Goal: Task Accomplishment & Management: Complete application form

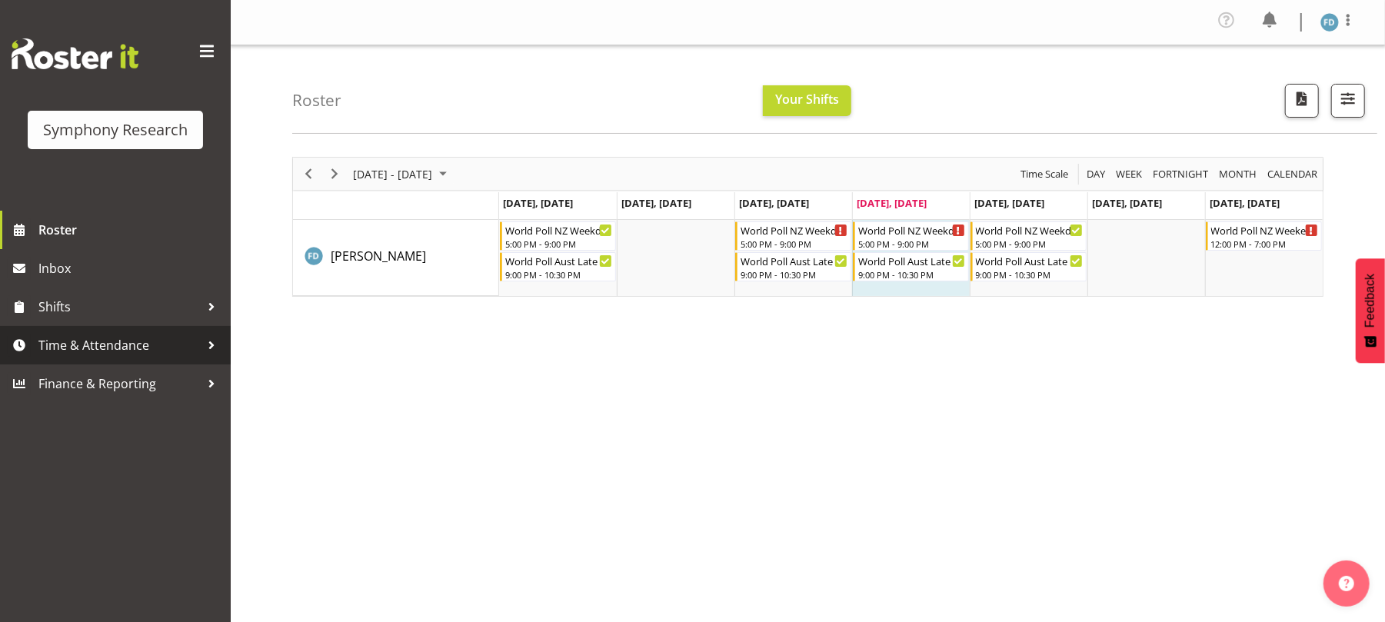
click at [151, 343] on span "Time & Attendance" at bounding box center [119, 345] width 162 height 23
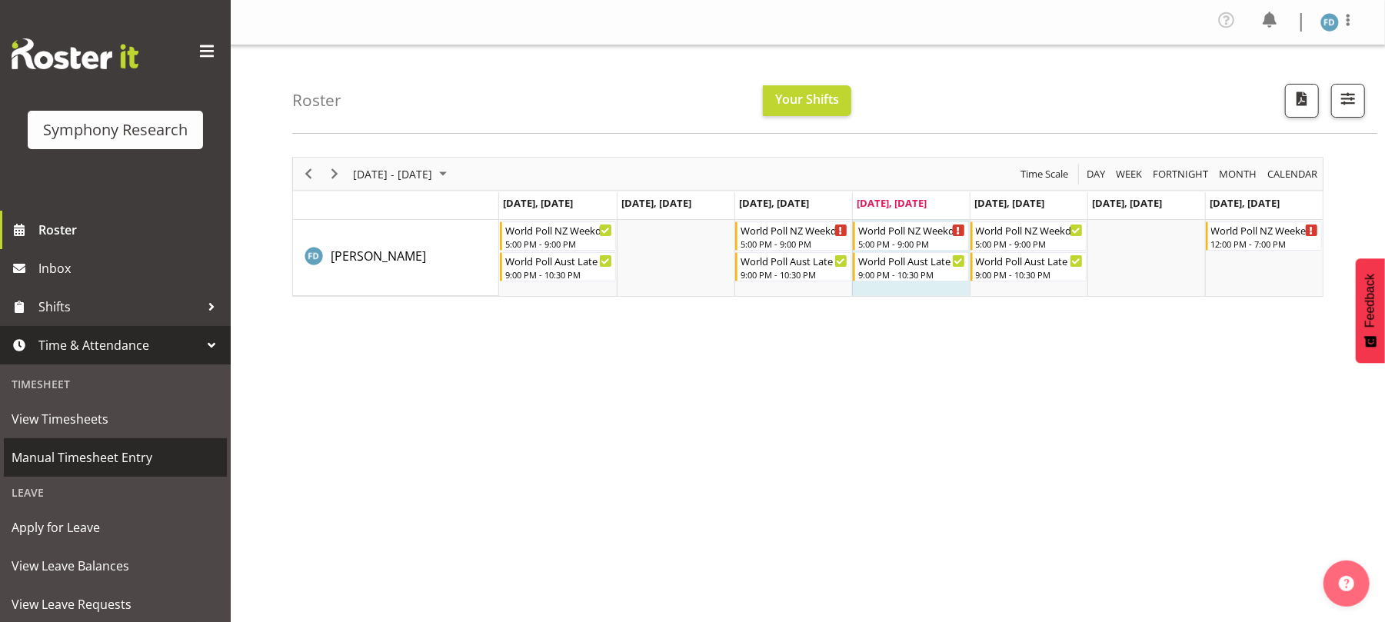
click at [135, 454] on span "Manual Timesheet Entry" at bounding box center [116, 457] width 208 height 23
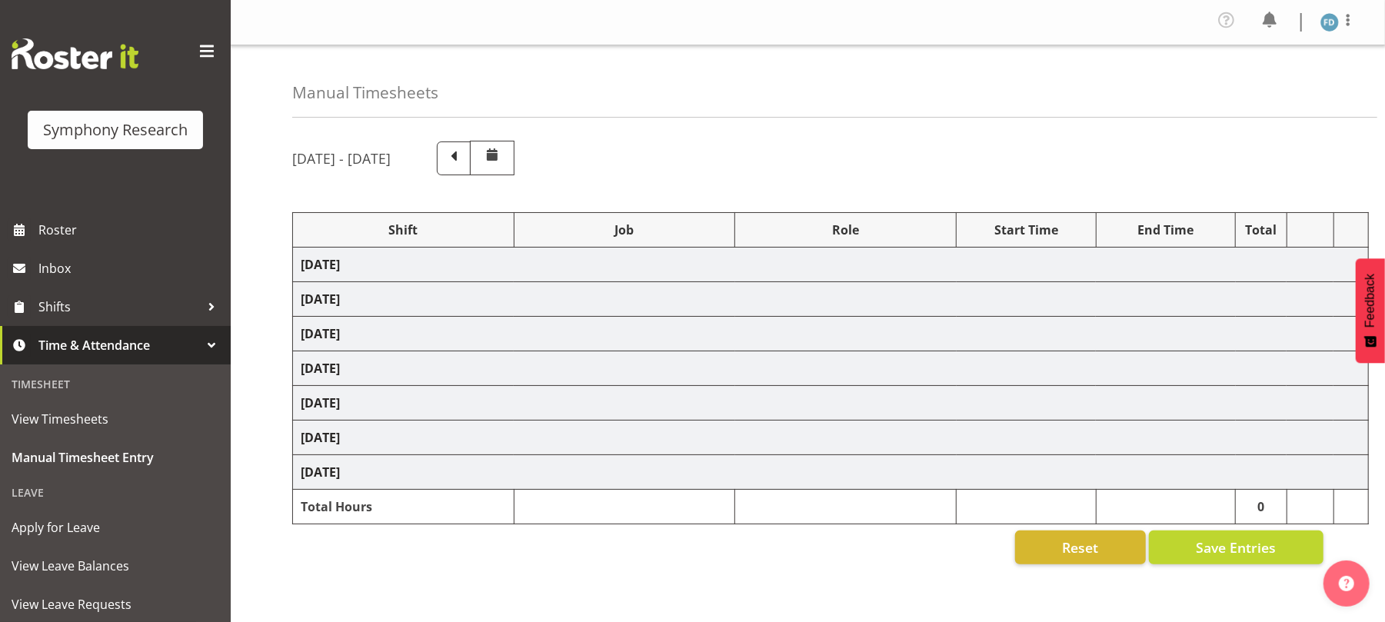
select select "56692"
select select "10499"
select select "47"
select select "41604"
select select "10527"
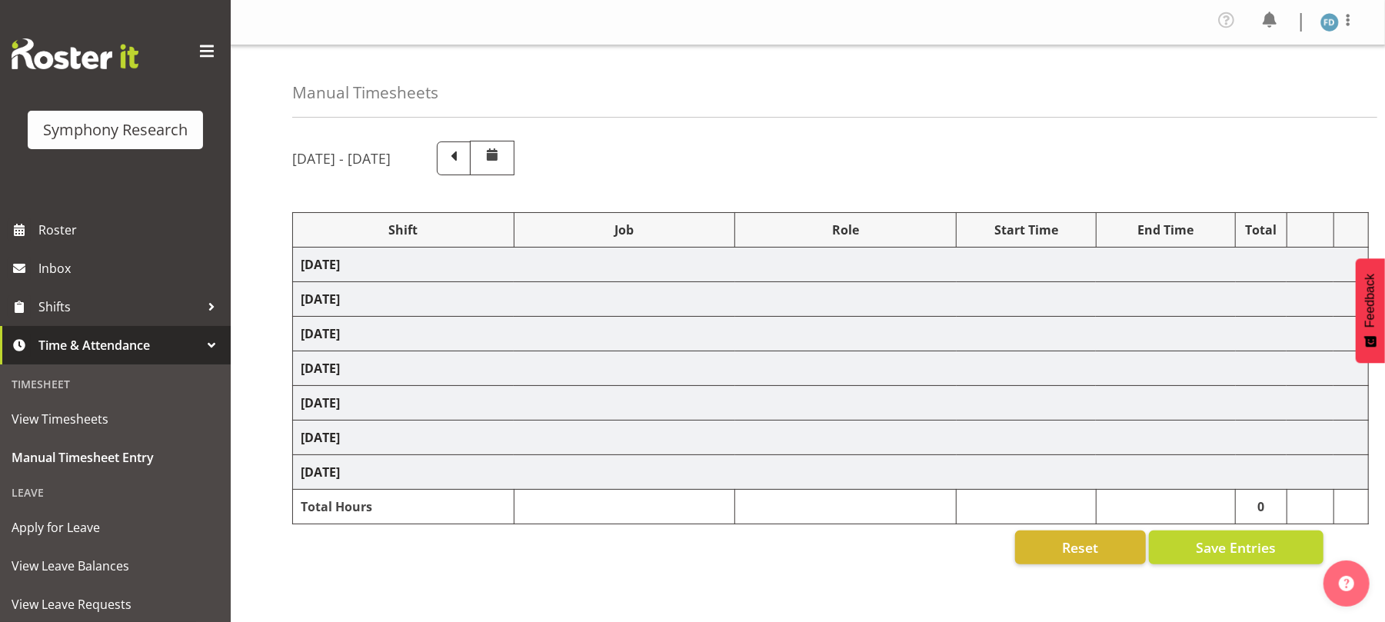
select select "47"
select select "56692"
select select "10499"
select select "47"
select select "56692"
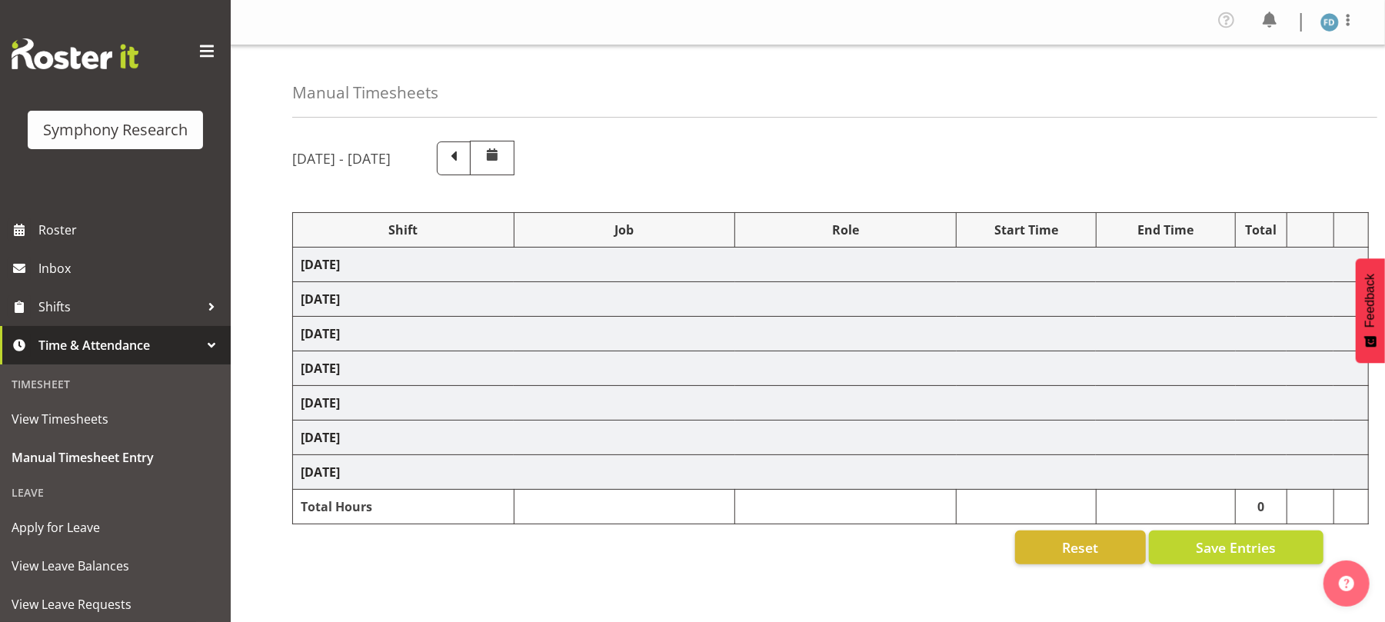
select select "10499"
select select "47"
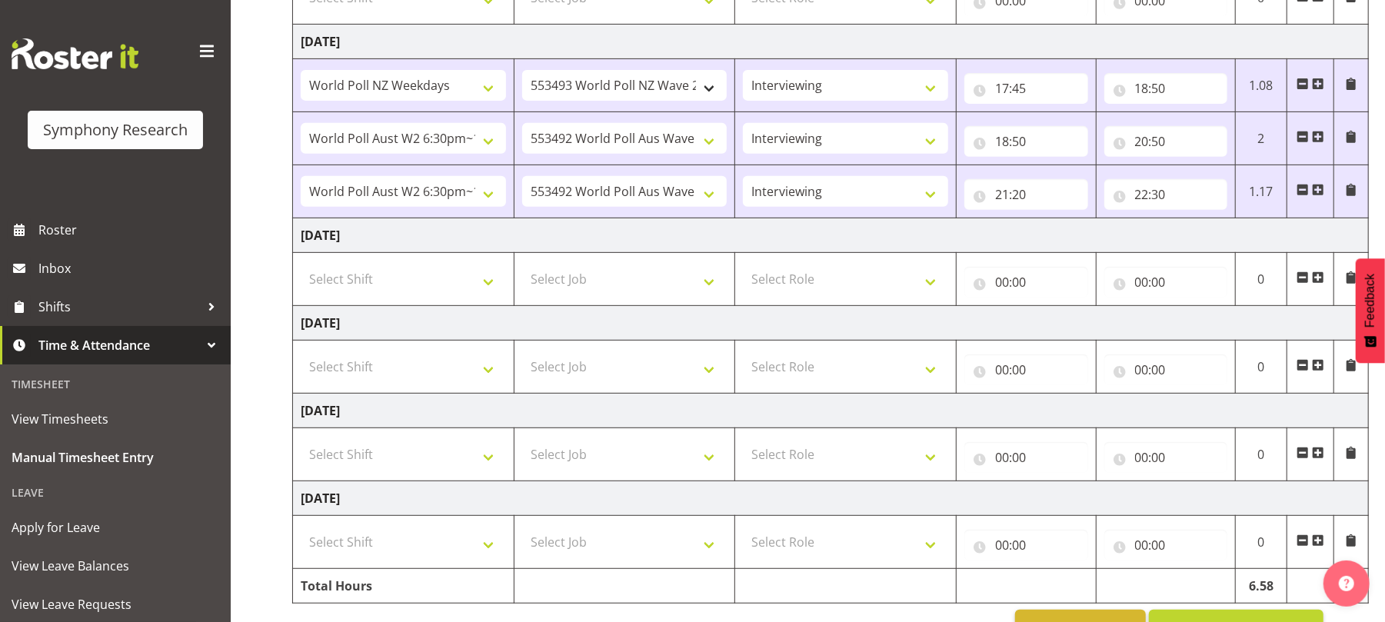
scroll to position [400, 0]
click at [493, 293] on select "Select Shift !!Weekend Residential (Roster IT Shift Label) *Business 9/10am ~ 4…" at bounding box center [403, 277] width 205 height 31
select select "41319"
click at [301, 267] on select "Select Shift !!Weekend Residential (Roster IT Shift Label) *Business 9/10am ~ 4…" at bounding box center [403, 277] width 205 height 31
click at [715, 284] on select "Select Job 550060 IF Admin 553492 World Poll Aus Wave 2 Main 2025 553493 World …" at bounding box center [624, 277] width 205 height 31
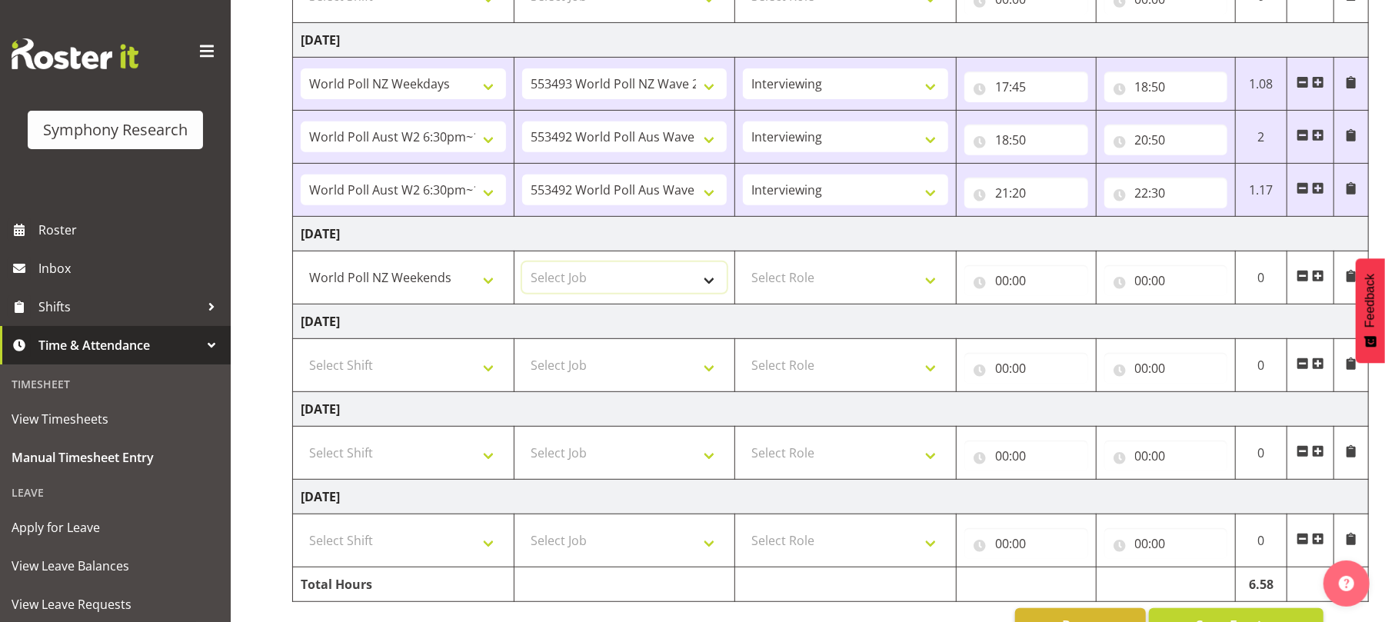
select select "10527"
click at [522, 267] on select "Select Job 550060 IF Admin 553492 World Poll Aus Wave 2 Main 2025 553493 World …" at bounding box center [624, 277] width 205 height 31
click at [935, 284] on select "Select Role Briefing Interviewing" at bounding box center [845, 277] width 205 height 31
select select "47"
click at [743, 267] on select "Select Role Briefing Interviewing" at bounding box center [845, 277] width 205 height 31
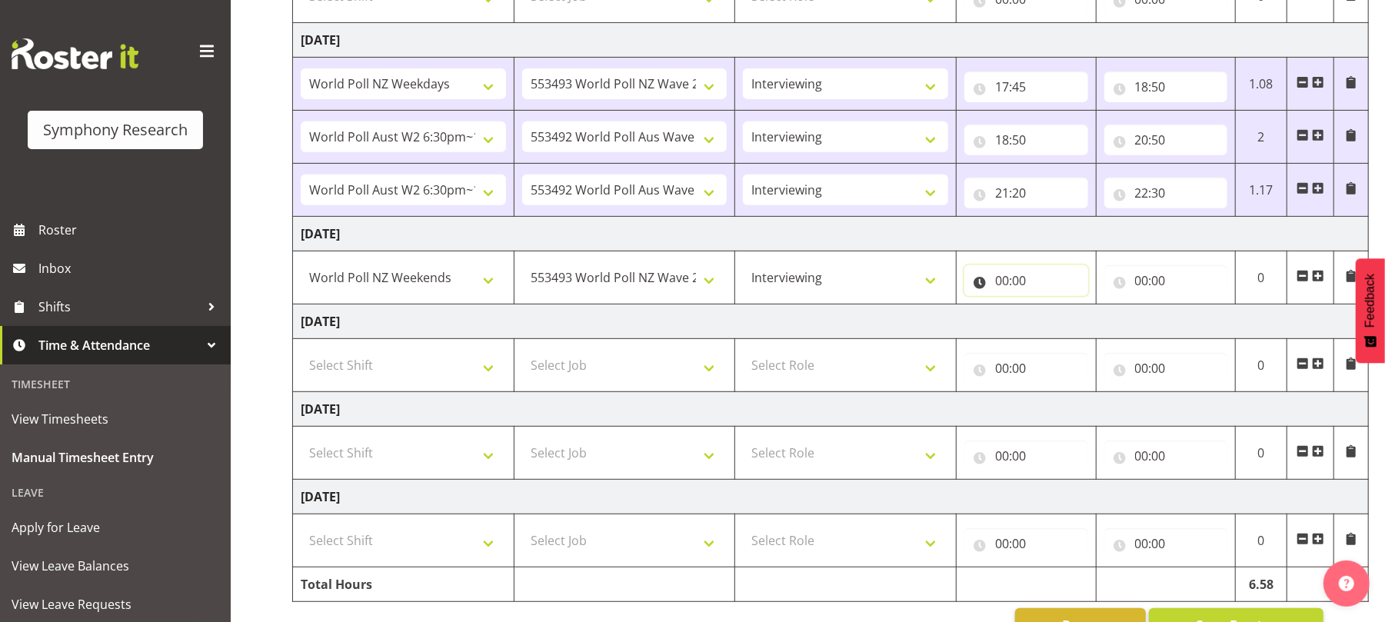
click at [1008, 285] on input "00:00" at bounding box center [1027, 280] width 124 height 31
click at [1066, 329] on select "00 01 02 03 04 05 06 07 08 09 10 11 12 13 14 15 16 17 18 19 20 21 22 23" at bounding box center [1069, 320] width 35 height 31
select select "17"
click at [1052, 310] on select "00 01 02 03 04 05 06 07 08 09 10 11 12 13 14 15 16 17 18 19 20 21 22 23" at bounding box center [1069, 320] width 35 height 31
type input "17:00"
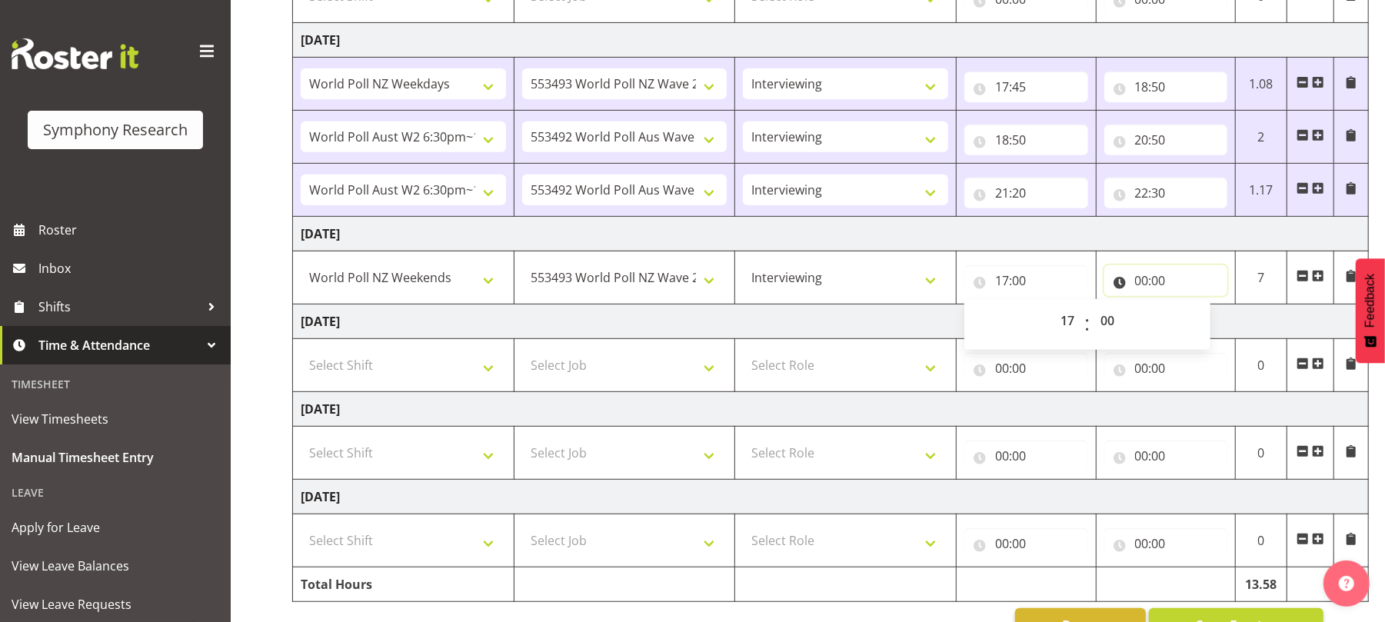
click at [1142, 285] on input "00:00" at bounding box center [1167, 280] width 124 height 31
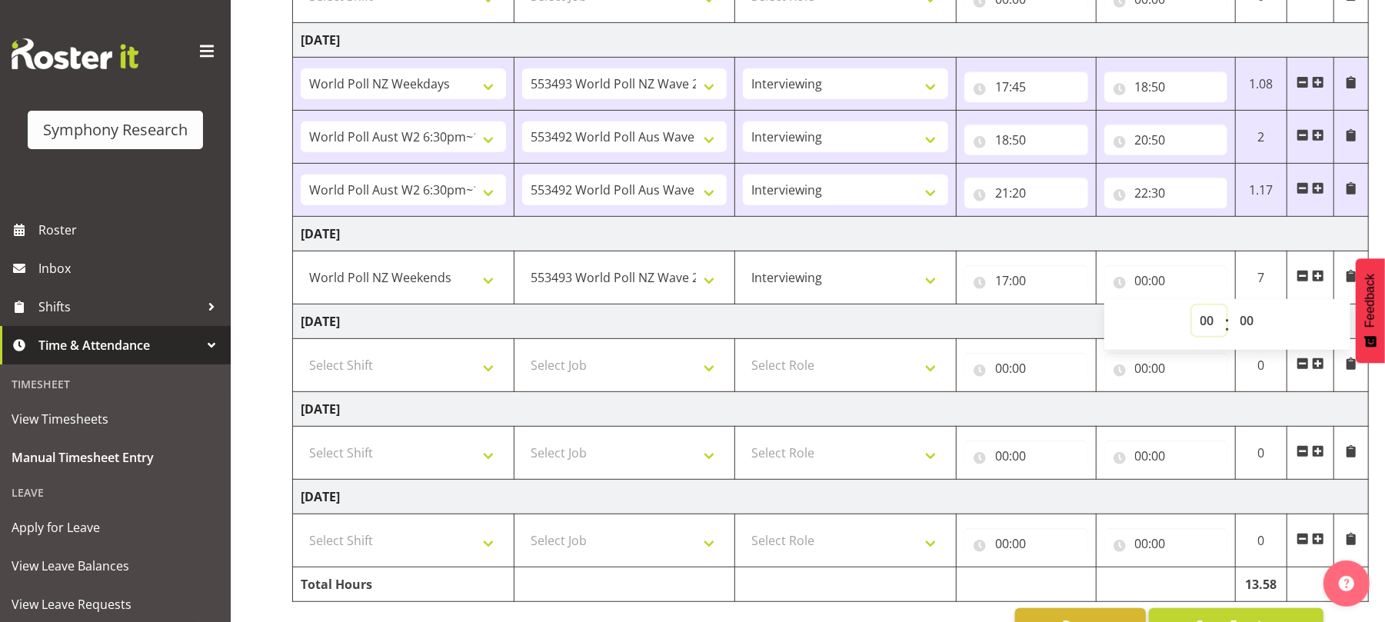
click at [1210, 324] on select "00 01 02 03 04 05 06 07 08 09 10 11 12 13 14 15 16 17 18 19 20 21 22 23" at bounding box center [1209, 320] width 35 height 31
select select "17"
click at [1192, 310] on select "00 01 02 03 04 05 06 07 08 09 10 11 12 13 14 15 16 17 18 19 20 21 22 23" at bounding box center [1209, 320] width 35 height 31
type input "17:00"
click at [1256, 326] on select "00 01 02 03 04 05 06 07 08 09 10 11 12 13 14 15 16 17 18 19 20 21 22 23 24 25 2…" at bounding box center [1249, 320] width 35 height 31
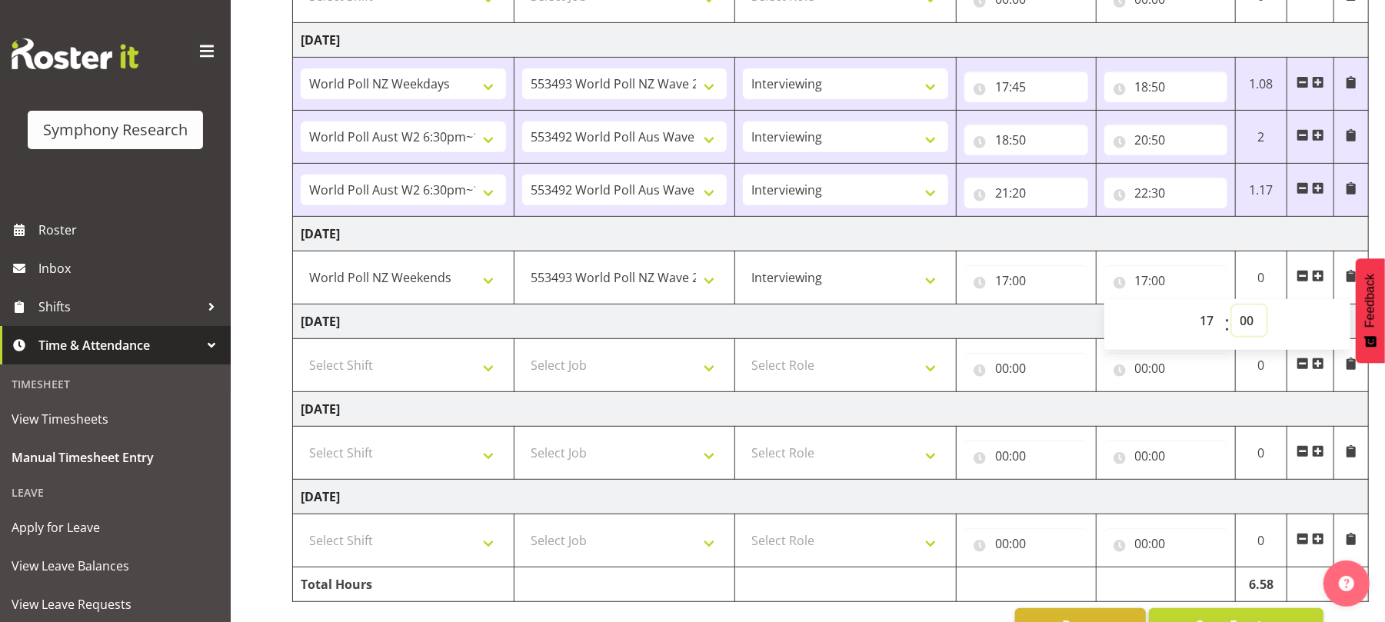
select select "45"
click at [1232, 310] on select "00 01 02 03 04 05 06 07 08 09 10 11 12 13 14 15 16 17 18 19 20 21 22 23 24 25 2…" at bounding box center [1249, 320] width 35 height 31
type input "17:45"
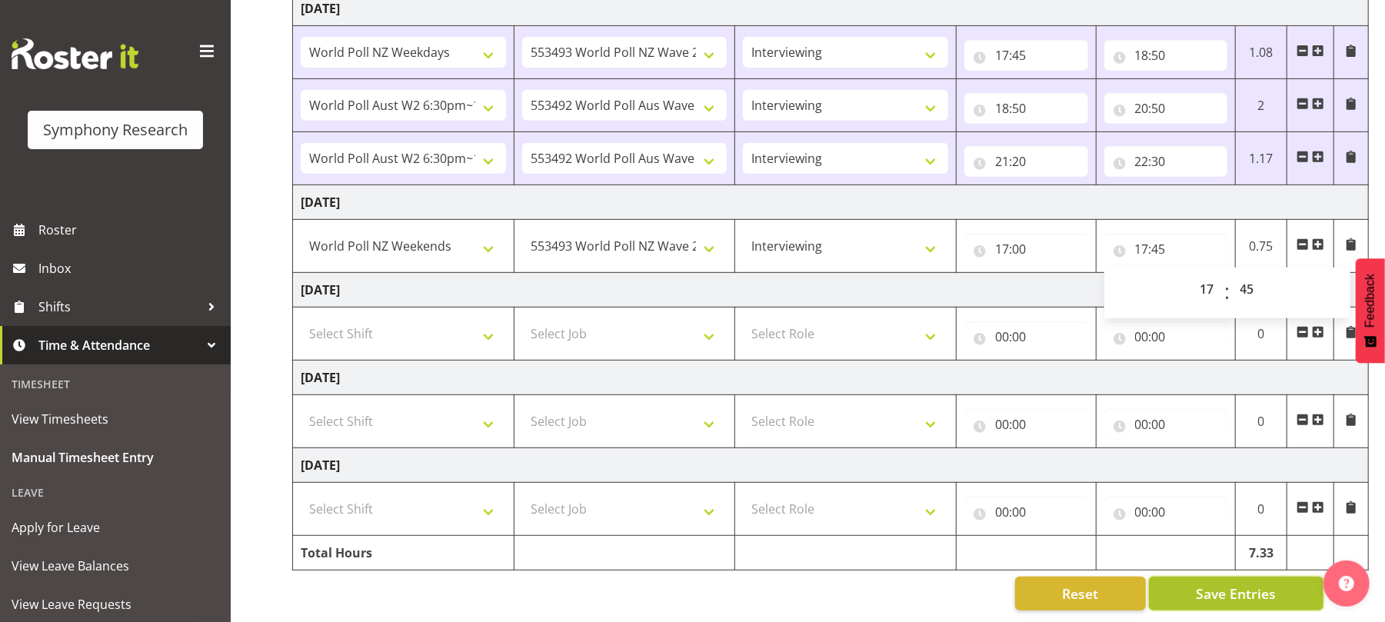
click at [1216, 584] on span "Save Entries" at bounding box center [1236, 594] width 80 height 20
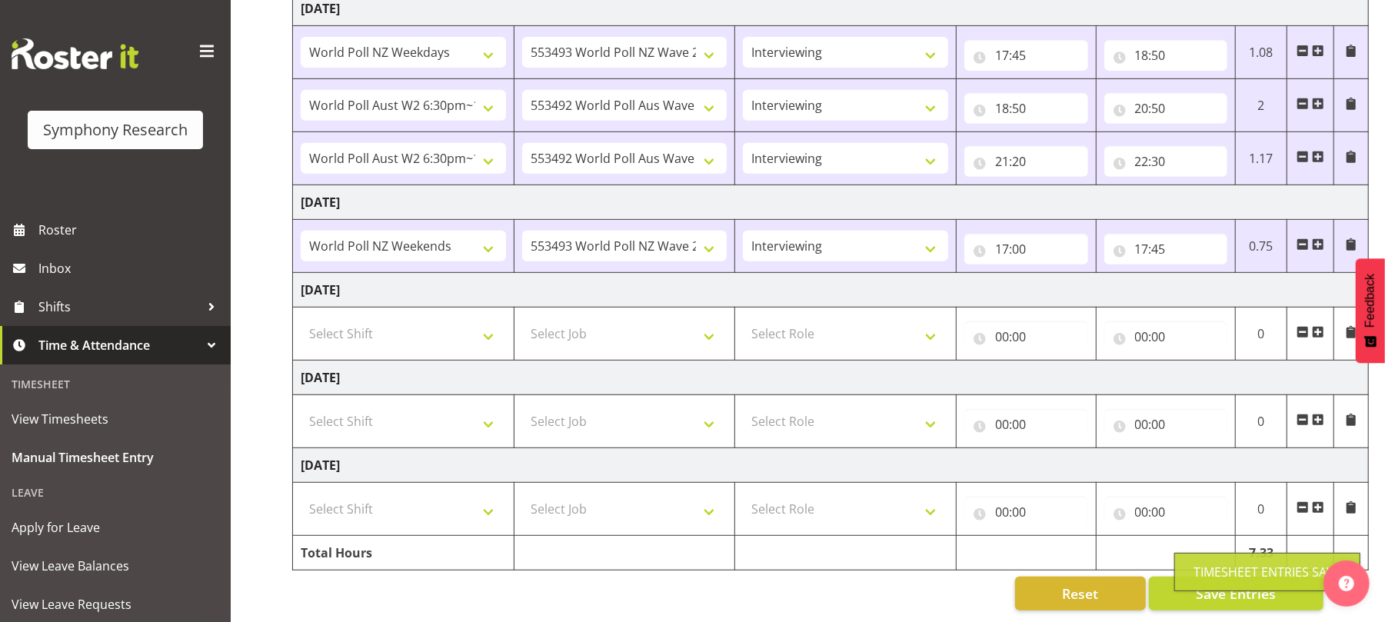
click at [1318, 238] on span at bounding box center [1318, 244] width 12 height 12
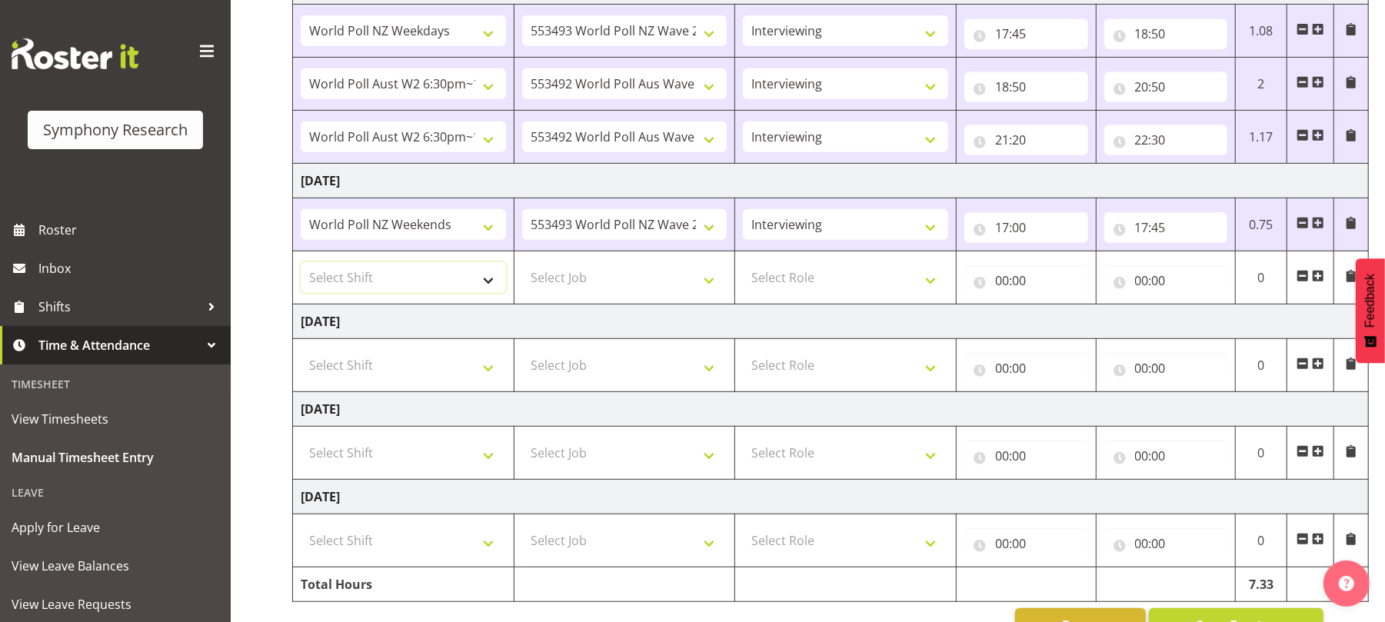
click at [488, 288] on select "Select Shift !!Weekend Residential (Roster IT Shift Label) *Business 9/10am ~ 4…" at bounding box center [403, 277] width 205 height 31
select select "2940"
click at [301, 267] on select "Select Shift !!Weekend Residential (Roster IT Shift Label) *Business 9/10am ~ 4…" at bounding box center [403, 277] width 205 height 31
click at [715, 286] on select "Select Job 550060 IF Admin 553492 World Poll Aus Wave 2 Main 2025 553493 World …" at bounding box center [624, 277] width 205 height 31
select select "10242"
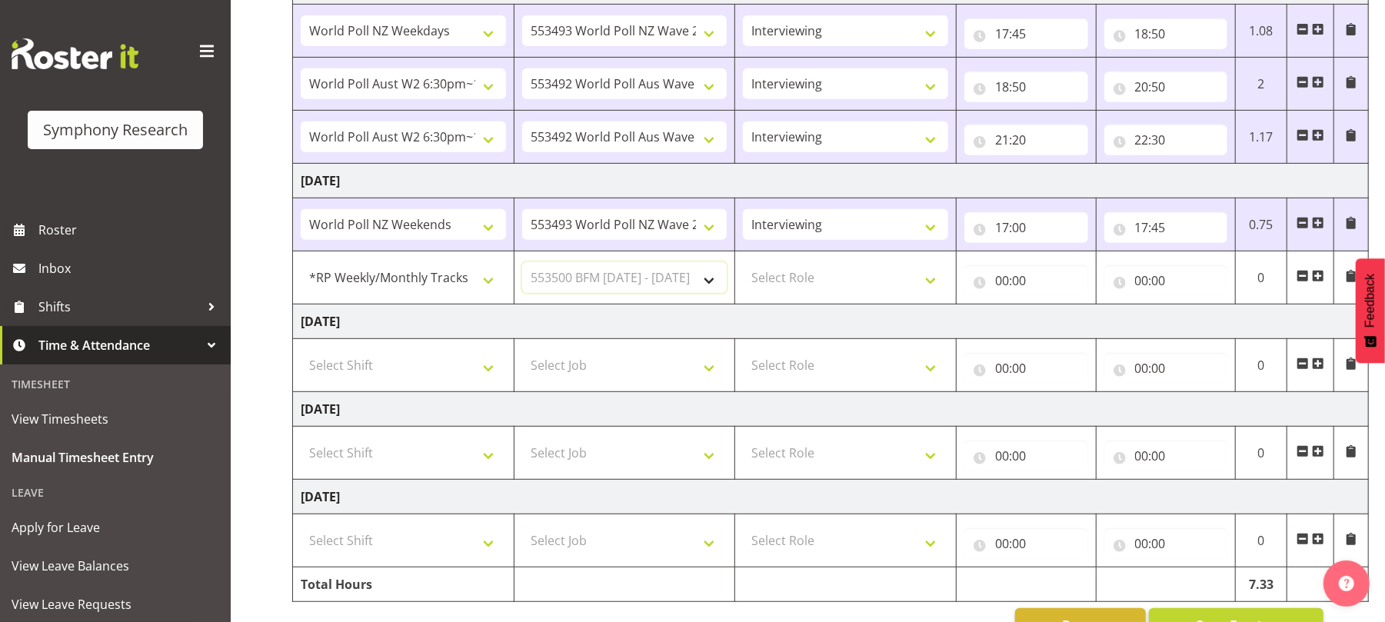
click at [522, 267] on select "Select Job 550060 IF Admin 553492 World Poll Aus Wave 2 Main 2025 553493 World …" at bounding box center [624, 277] width 205 height 31
click at [937, 280] on select "Select Role Briefing Interviewing" at bounding box center [845, 277] width 205 height 31
select select "47"
click at [743, 267] on select "Select Role Briefing Interviewing" at bounding box center [845, 277] width 205 height 31
click at [1005, 285] on input "00:00" at bounding box center [1027, 280] width 124 height 31
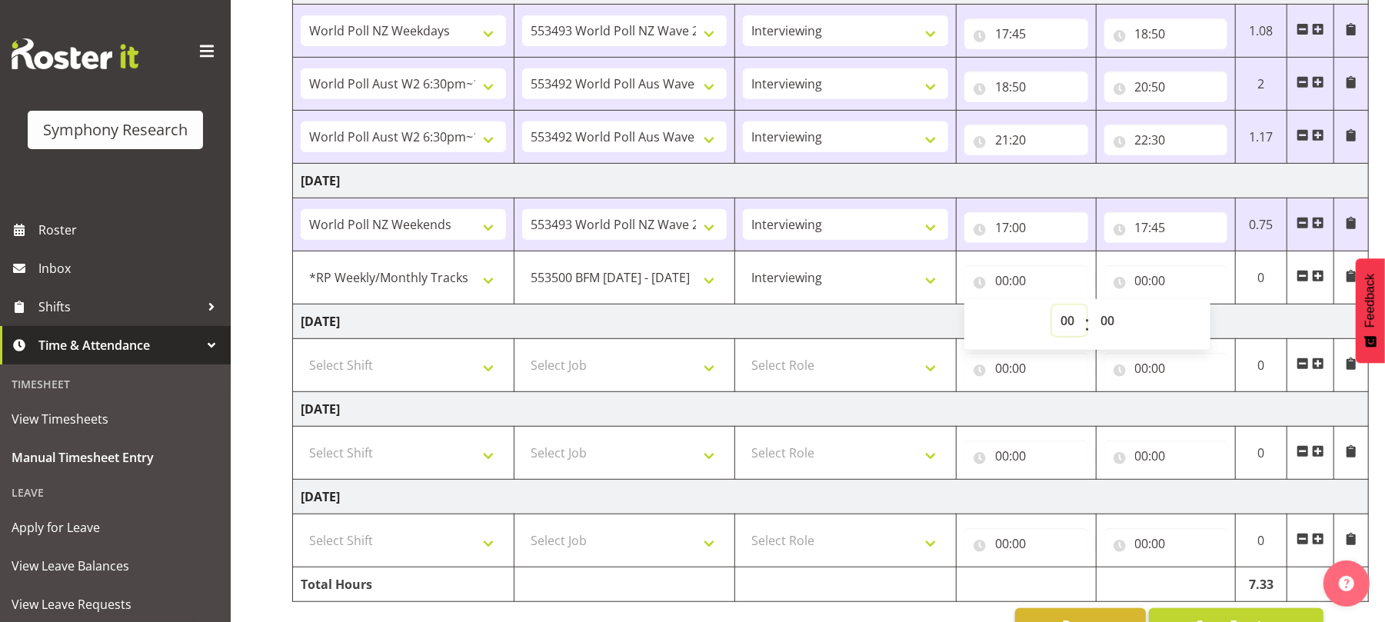
click at [1065, 330] on select "00 01 02 03 04 05 06 07 08 09 10 11 12 13 14 15 16 17 18 19 20 21 22 23" at bounding box center [1069, 320] width 35 height 31
select select "17"
click at [1052, 310] on select "00 01 02 03 04 05 06 07 08 09 10 11 12 13 14 15 16 17 18 19 20 21 22 23" at bounding box center [1069, 320] width 35 height 31
type input "17:00"
click at [1108, 325] on select "00 01 02 03 04 05 06 07 08 09 10 11 12 13 14 15 16 17 18 19 20 21 22 23 24 25 2…" at bounding box center [1109, 320] width 35 height 31
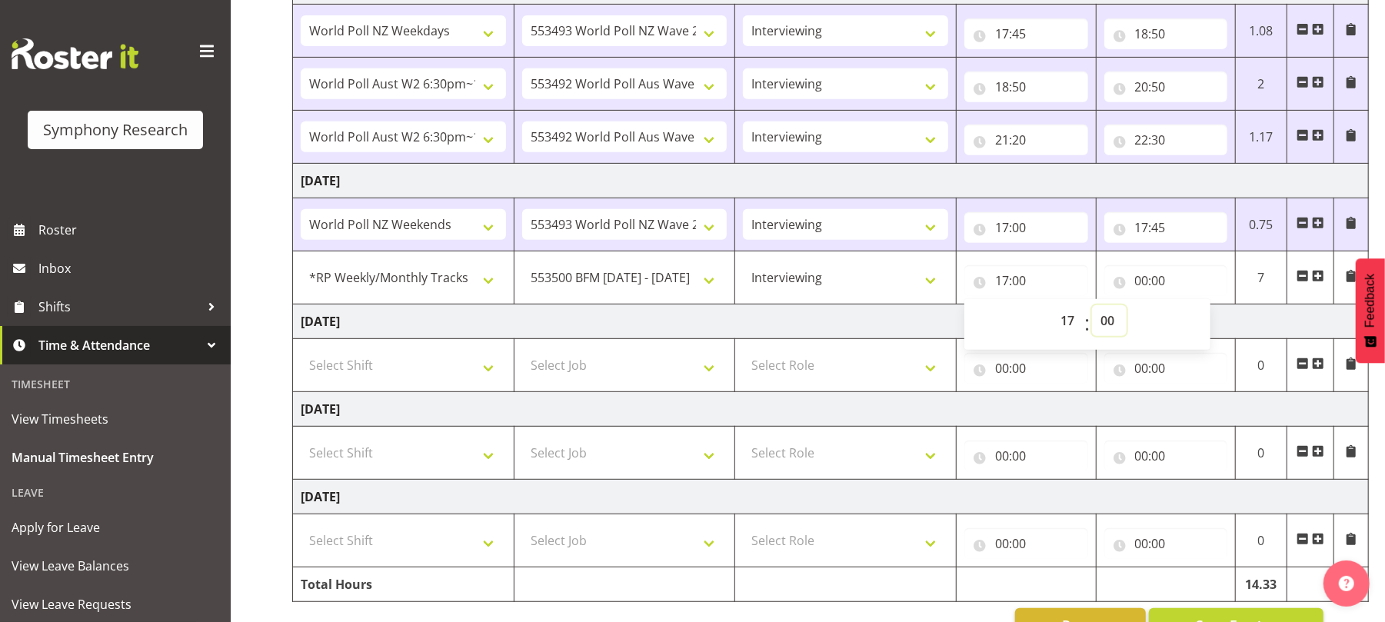
select select "45"
click at [1092, 310] on select "00 01 02 03 04 05 06 07 08 09 10 11 12 13 14 15 16 17 18 19 20 21 22 23 24 25 2…" at bounding box center [1109, 320] width 35 height 31
type input "17:45"
click at [1139, 283] on input "00:00" at bounding box center [1167, 280] width 124 height 31
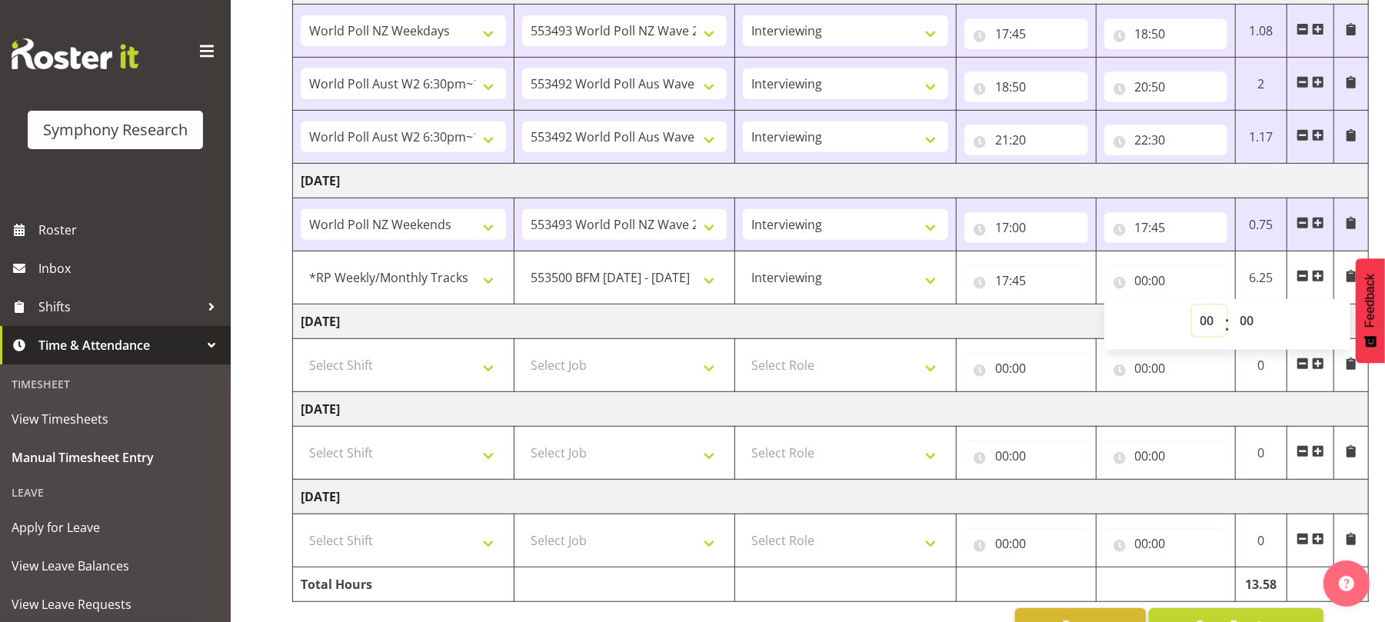
click at [1207, 324] on select "00 01 02 03 04 05 06 07 08 09 10 11 12 13 14 15 16 17 18 19 20 21 22 23" at bounding box center [1209, 320] width 35 height 31
select select "17"
click at [1192, 310] on select "00 01 02 03 04 05 06 07 08 09 10 11 12 13 14 15 16 17 18 19 20 21 22 23" at bounding box center [1209, 320] width 35 height 31
type input "17:00"
click at [1249, 324] on select "00 01 02 03 04 05 06 07 08 09 10 11 12 13 14 15 16 17 18 19 20 21 22 23 24 25 2…" at bounding box center [1249, 320] width 35 height 31
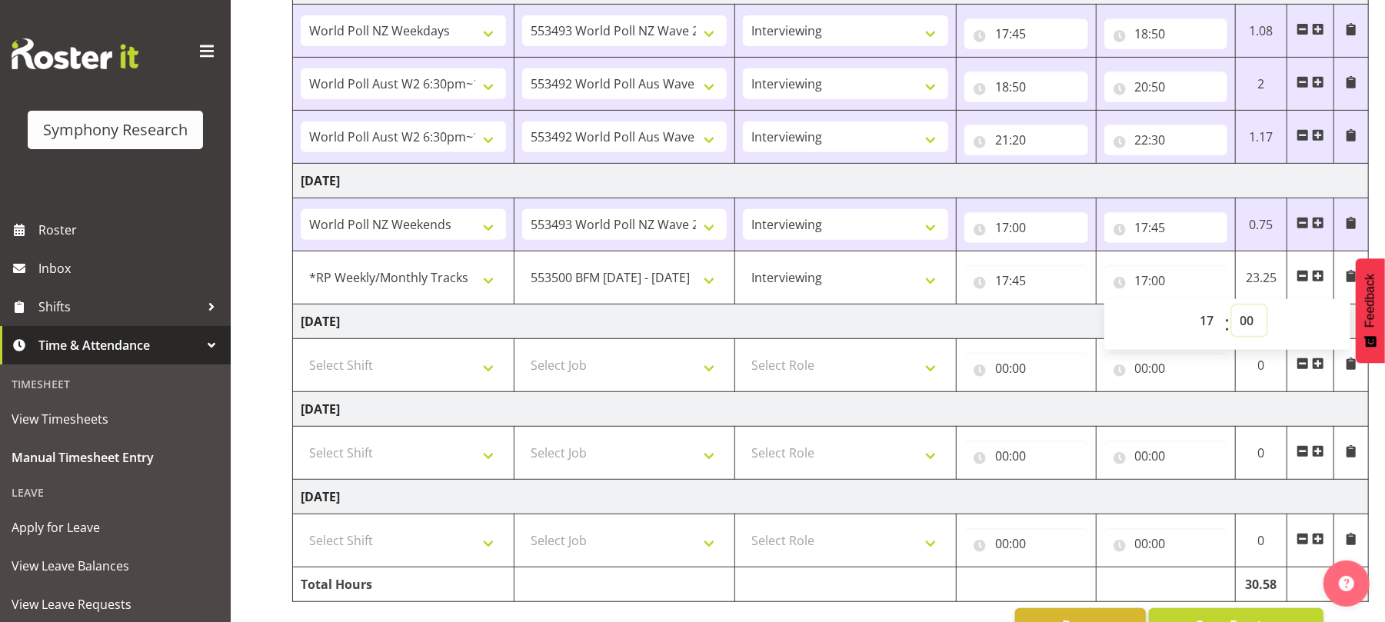
select select "50"
click at [1232, 310] on select "00 01 02 03 04 05 06 07 08 09 10 11 12 13 14 15 16 17 18 19 20 21 22 23 24 25 2…" at bounding box center [1249, 320] width 35 height 31
type input "17:50"
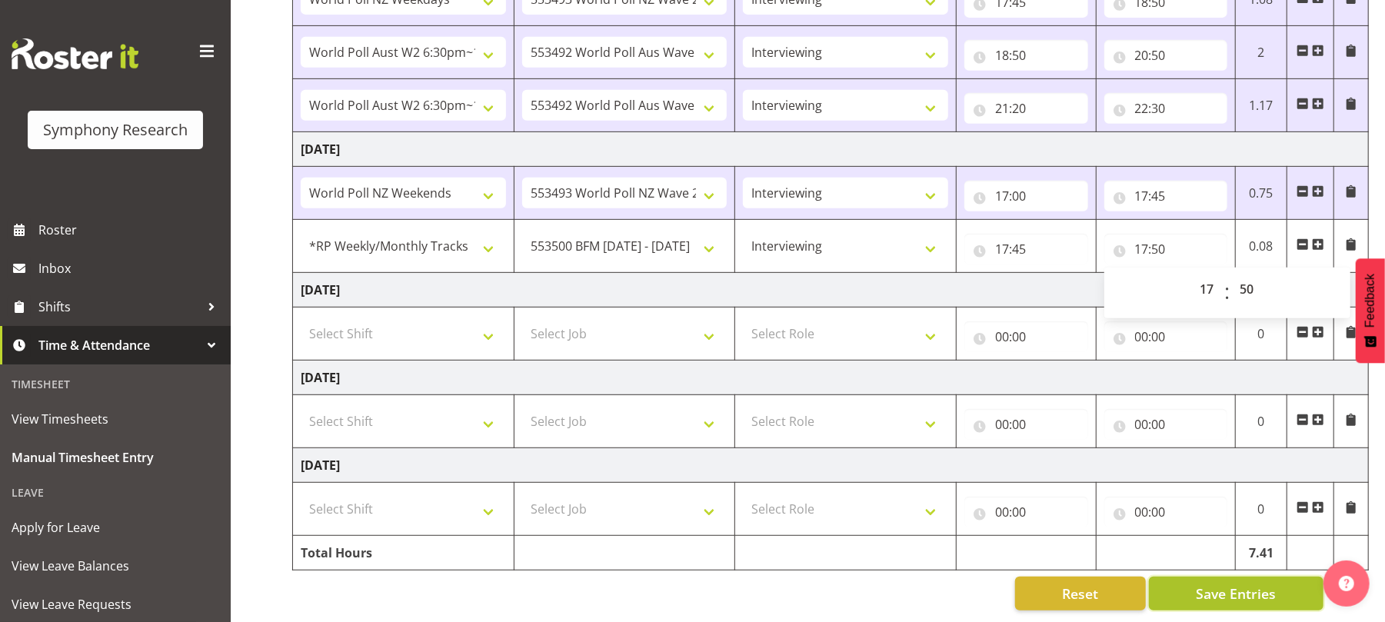
click at [1235, 584] on span "Save Entries" at bounding box center [1236, 594] width 80 height 20
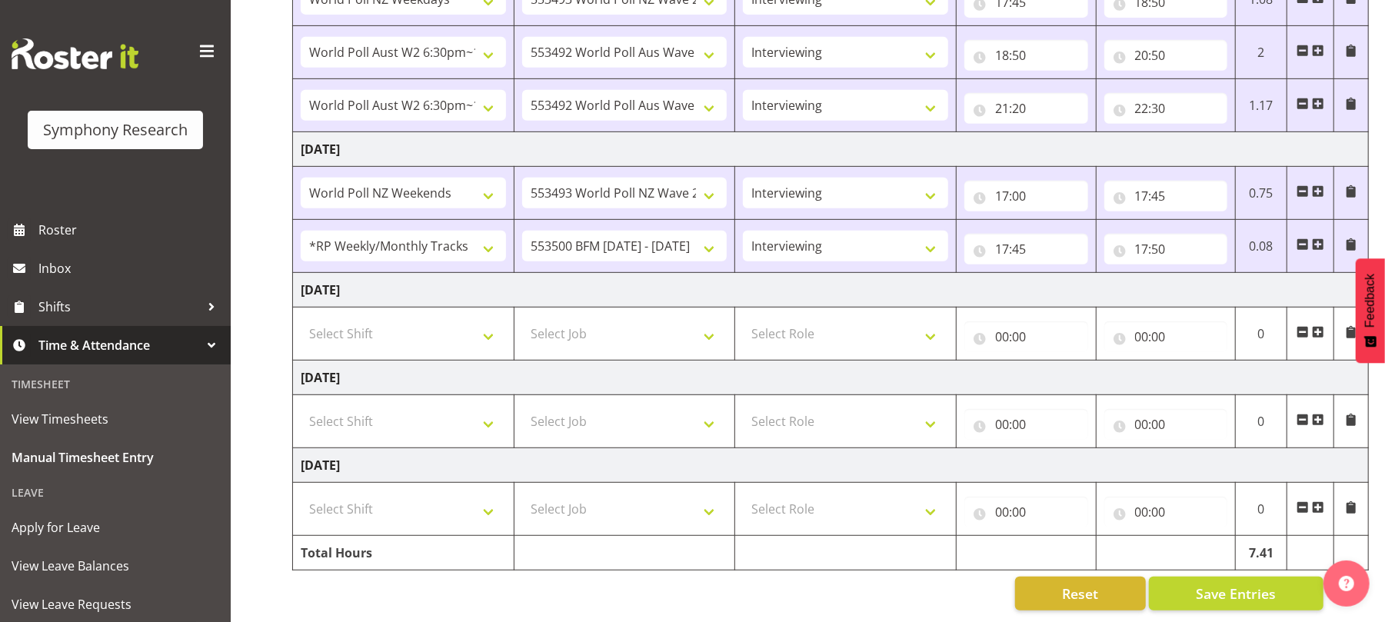
click at [1321, 238] on span at bounding box center [1318, 244] width 12 height 12
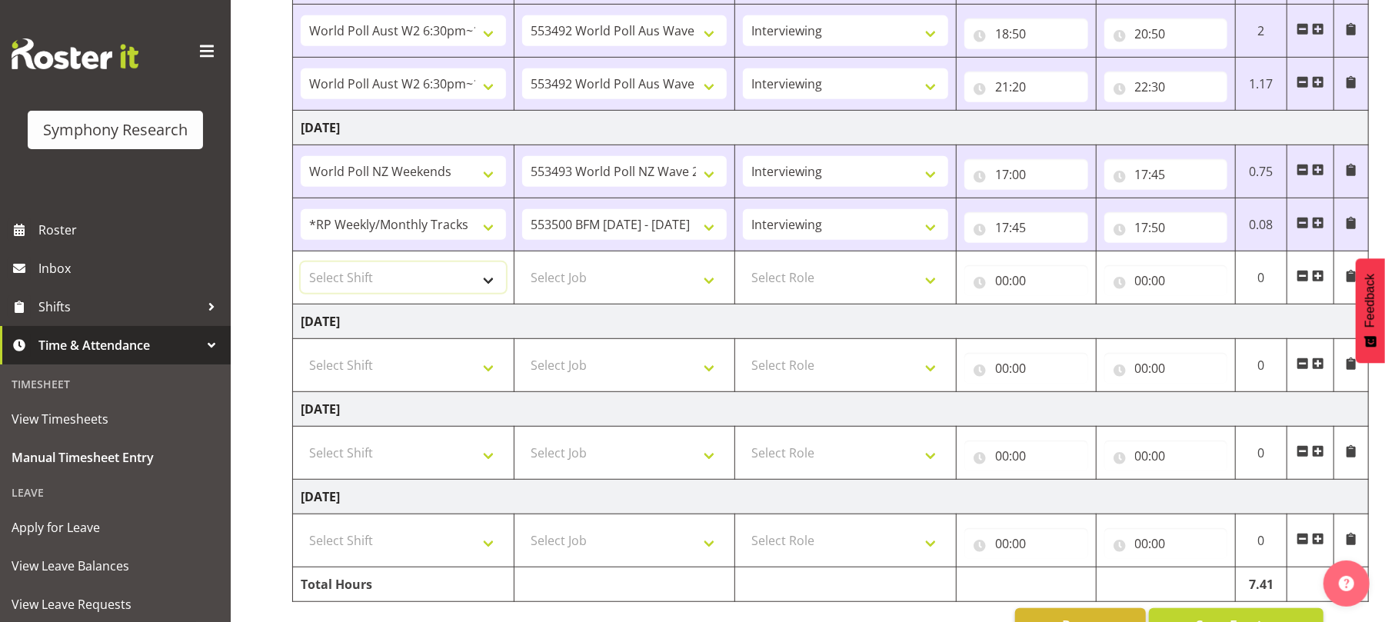
click at [491, 290] on select "Select Shift !!Weekend Residential (Roster IT Shift Label) *Business 9/10am ~ 4…" at bounding box center [403, 277] width 205 height 31
click at [301, 267] on select "Select Shift !!Weekend Residential (Roster IT Shift Label) *Business 9/10am ~ 4…" at bounding box center [403, 277] width 205 height 31
click at [493, 298] on td "!!Weekend Residential (Roster IT Shift Label) *Business 9/10am ~ 4:30pm *Busine…" at bounding box center [404, 278] width 222 height 53
click at [491, 285] on select "!!Weekend Residential (Roster IT Shift Label) *Business 9/10am ~ 4:30pm *Busine…" at bounding box center [403, 277] width 205 height 31
select select "41604"
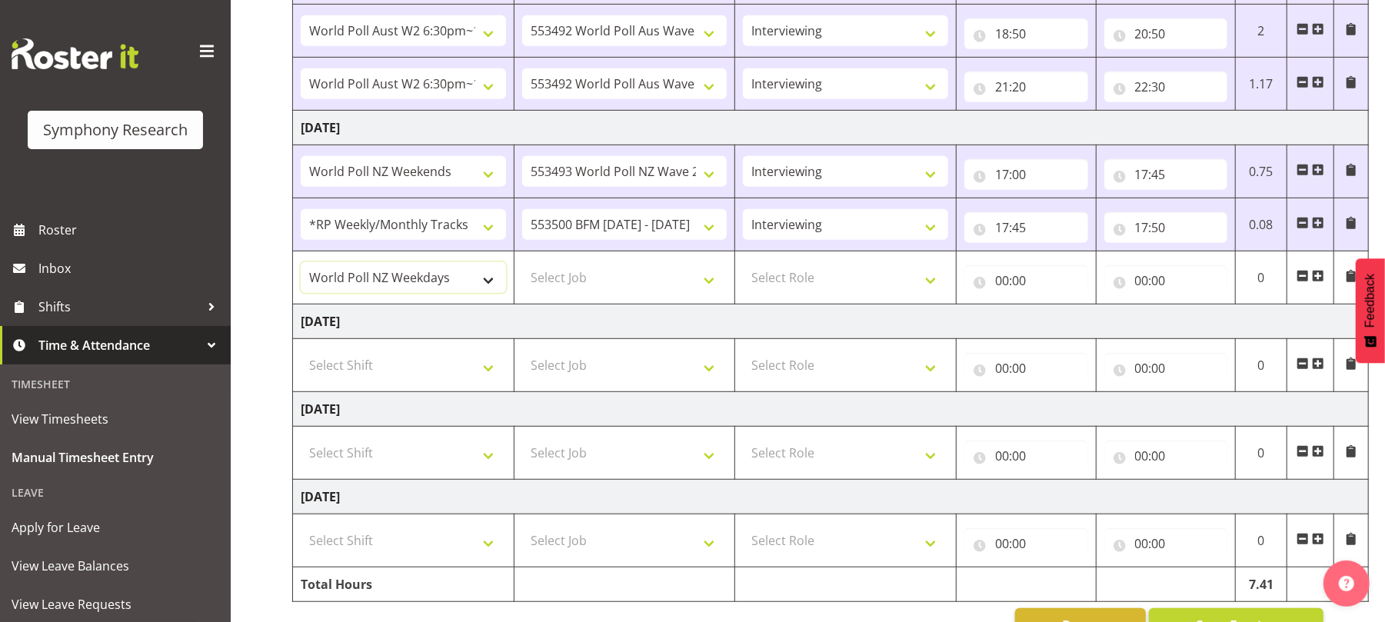
click at [301, 267] on select "!!Weekend Residential (Roster IT Shift Label) *Business 9/10am ~ 4:30pm *Busine…" at bounding box center [403, 277] width 205 height 31
click at [715, 288] on select "Select Job 550060 IF Admin 553492 World Poll Aus Wave 2 Main 2025 553493 World …" at bounding box center [624, 277] width 205 height 31
select select "10527"
click at [522, 267] on select "Select Job 550060 IF Admin 553492 World Poll Aus Wave 2 Main 2025 553493 World …" at bounding box center [624, 277] width 205 height 31
click at [490, 179] on select "!!Weekend Residential (Roster IT Shift Label) *Business 9/10am ~ 4:30pm *Busine…" at bounding box center [403, 171] width 205 height 31
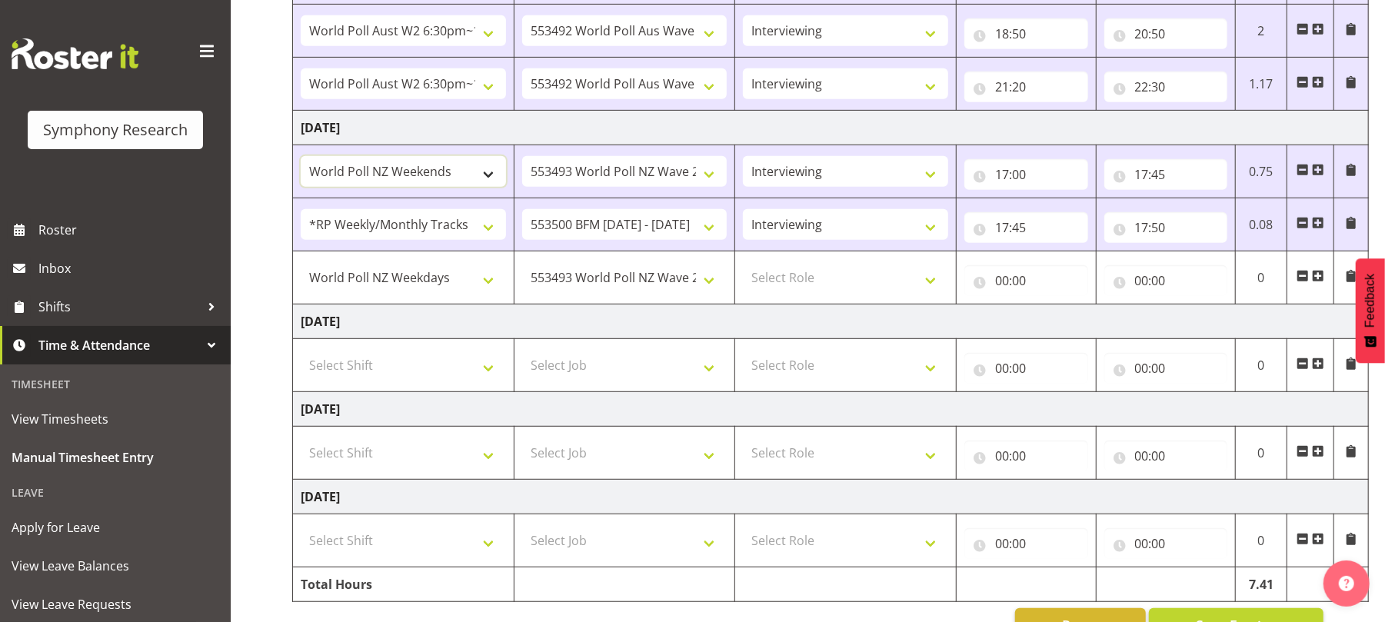
select select "41604"
click at [301, 160] on select "!!Weekend Residential (Roster IT Shift Label) *Business 9/10am ~ 4:30pm *Busine…" at bounding box center [403, 171] width 205 height 31
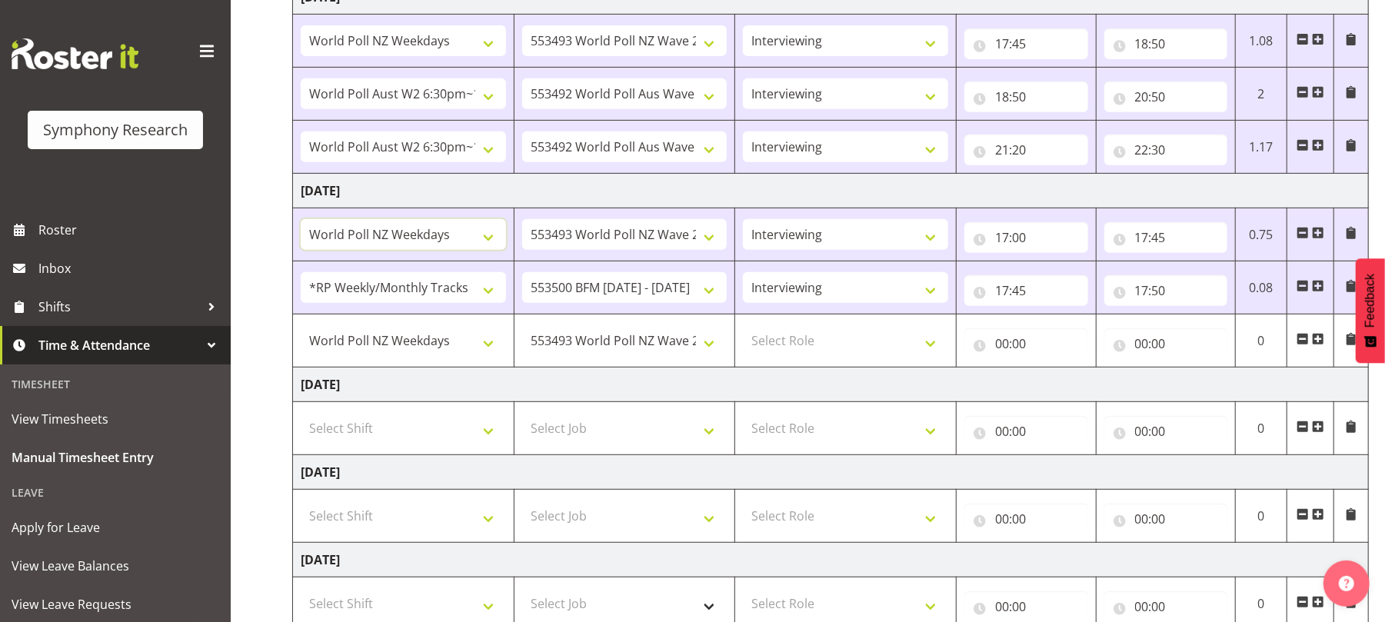
scroll to position [442, 0]
click at [934, 352] on select "Select Role Briefing Interviewing" at bounding box center [845, 342] width 205 height 31
select select "47"
click at [743, 332] on select "Select Role Briefing Interviewing" at bounding box center [845, 342] width 205 height 31
click at [1002, 354] on input "00:00" at bounding box center [1027, 345] width 124 height 31
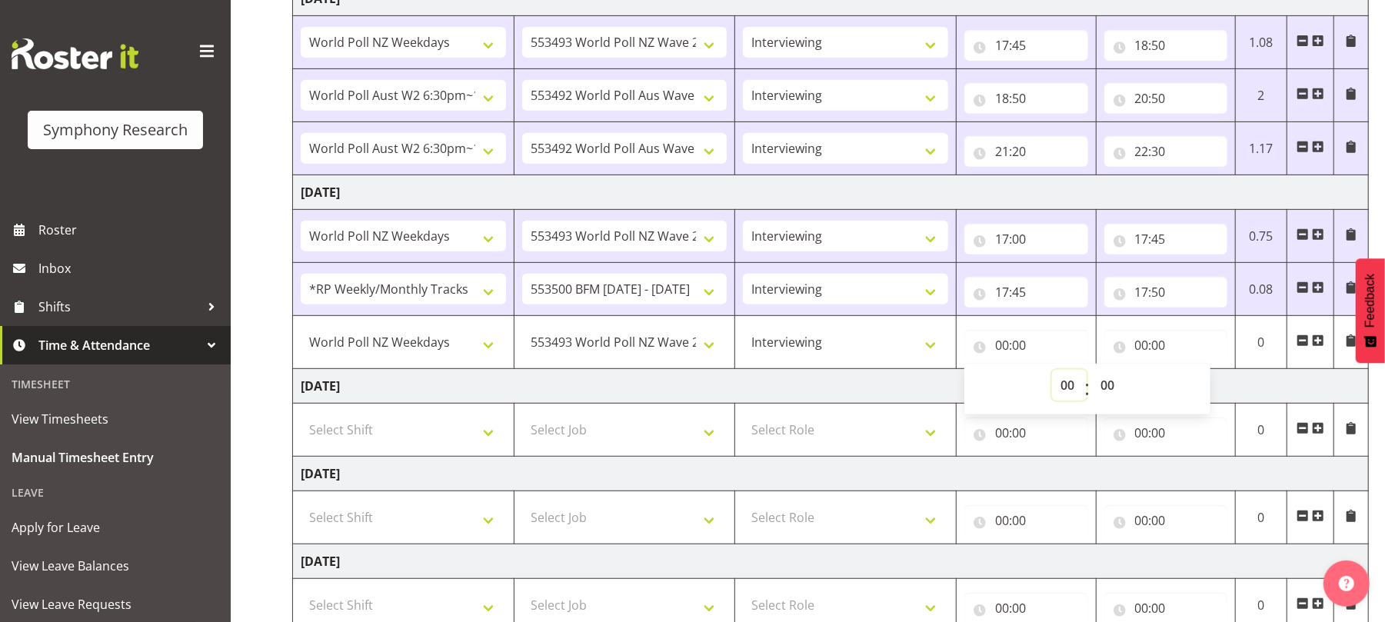
click at [1069, 392] on select "00 01 02 03 04 05 06 07 08 09 10 11 12 13 14 15 16 17 18 19 20 21 22 23" at bounding box center [1069, 385] width 35 height 31
select select "17"
click at [1052, 375] on select "00 01 02 03 04 05 06 07 08 09 10 11 12 13 14 15 16 17 18 19 20 21 22 23" at bounding box center [1069, 385] width 35 height 31
type input "17:00"
click at [1109, 386] on select "00 01 02 03 04 05 06 07 08 09 10 11 12 13 14 15 16 17 18 19 20 21 22 23 24 25 2…" at bounding box center [1109, 385] width 35 height 31
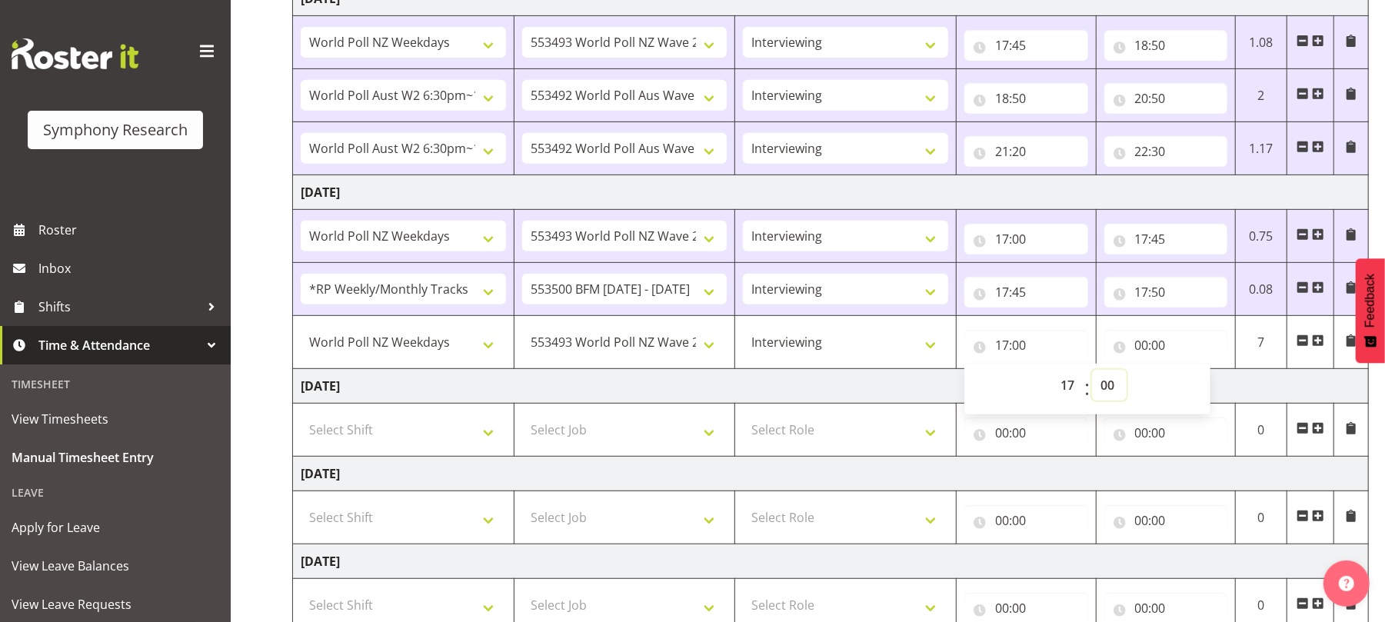
select select "50"
click at [1092, 375] on select "00 01 02 03 04 05 06 07 08 09 10 11 12 13 14 15 16 17 18 19 20 21 22 23 24 25 2…" at bounding box center [1109, 385] width 35 height 31
type input "17:50"
click at [1145, 354] on input "00:00" at bounding box center [1167, 345] width 124 height 31
click at [1211, 391] on select "00 01 02 03 04 05 06 07 08 09 10 11 12 13 14 15 16 17 18 19 20 21 22 23" at bounding box center [1209, 385] width 35 height 31
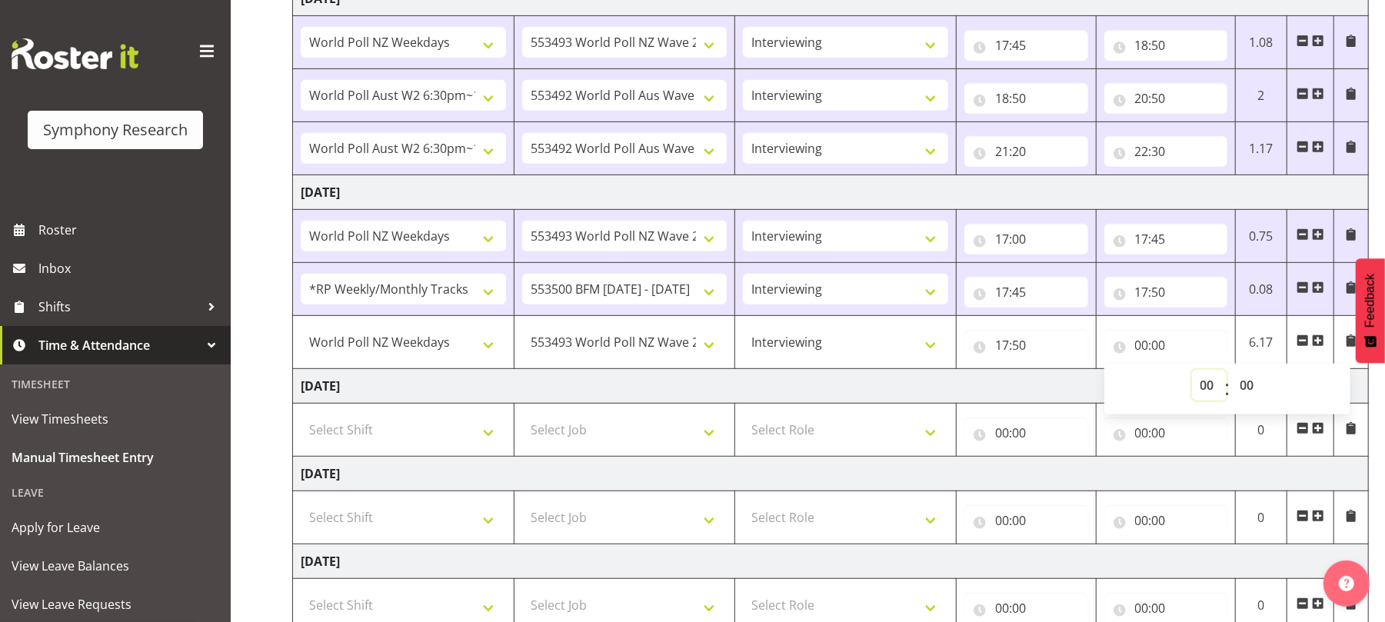
select select "18"
click at [1192, 375] on select "00 01 02 03 04 05 06 07 08 09 10 11 12 13 14 15 16 17 18 19 20 21 22 23" at bounding box center [1209, 385] width 35 height 31
type input "18:00"
click at [1249, 391] on select "00 01 02 03 04 05 06 07 08 09 10 11 12 13 14 15 16 17 18 19 20 21 22 23 24 25 2…" at bounding box center [1249, 385] width 35 height 31
select select "25"
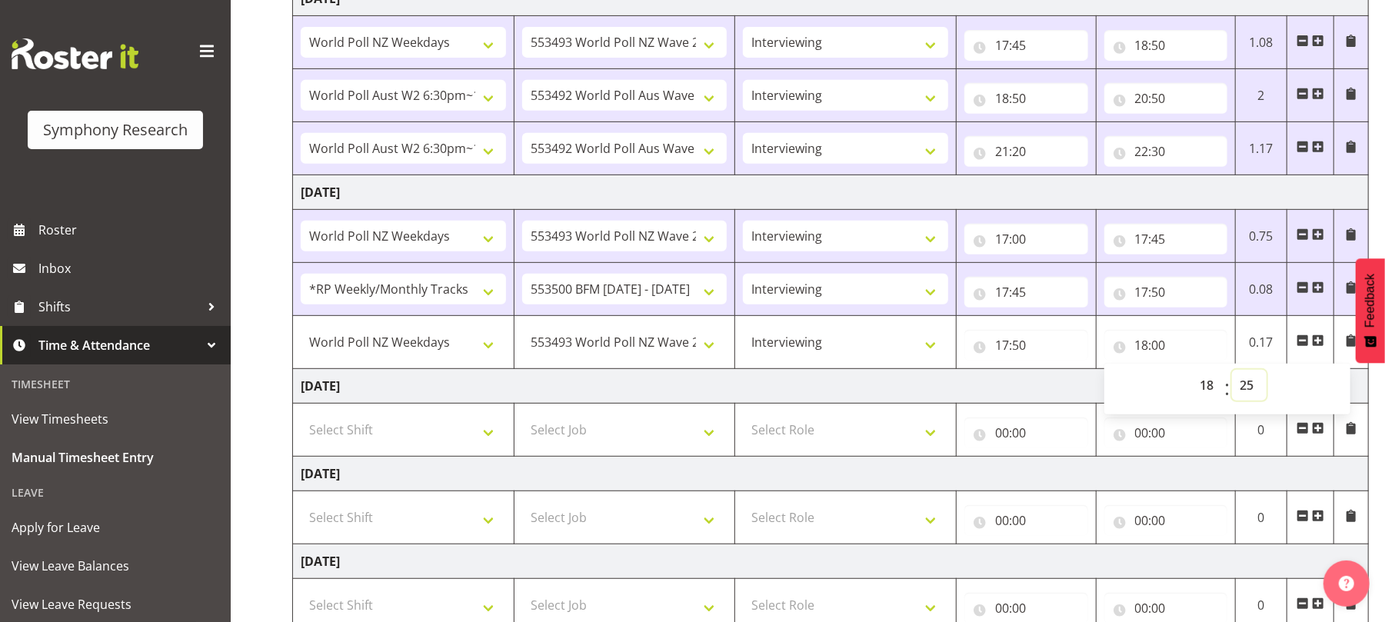
click at [1232, 375] on select "00 01 02 03 04 05 06 07 08 09 10 11 12 13 14 15 16 17 18 19 20 21 22 23 24 25 2…" at bounding box center [1249, 385] width 35 height 31
type input "18:25"
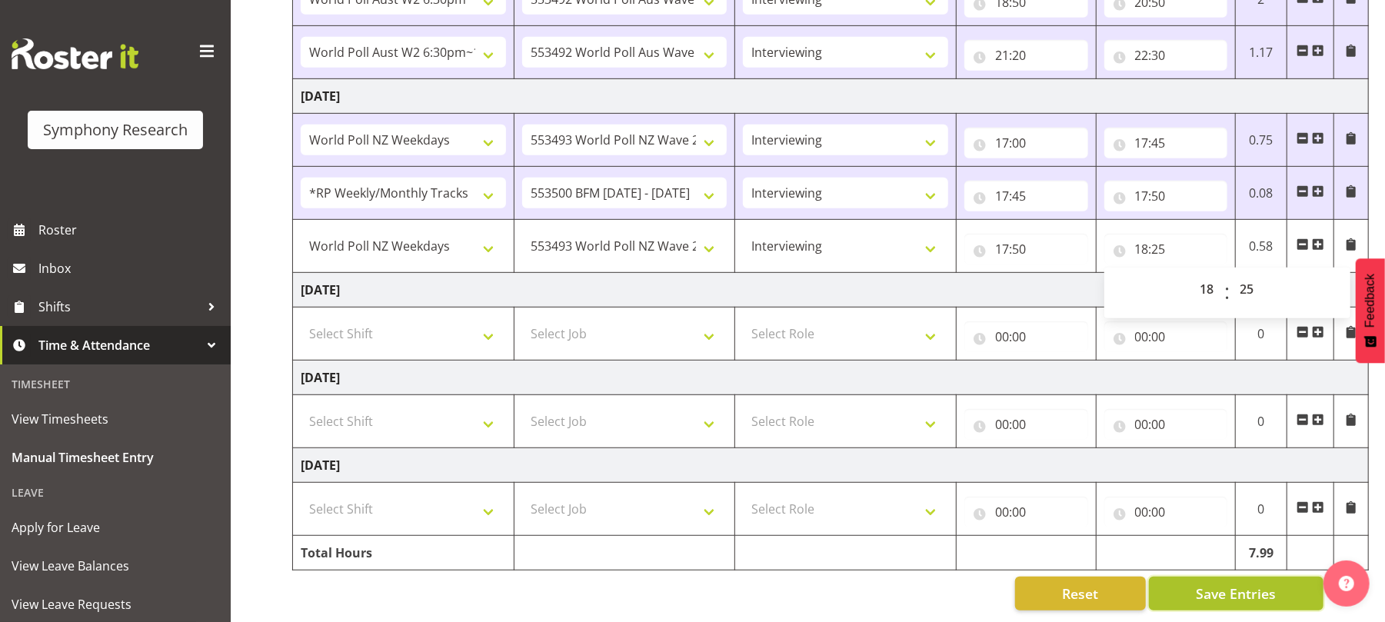
click at [1243, 584] on span "Save Entries" at bounding box center [1236, 594] width 80 height 20
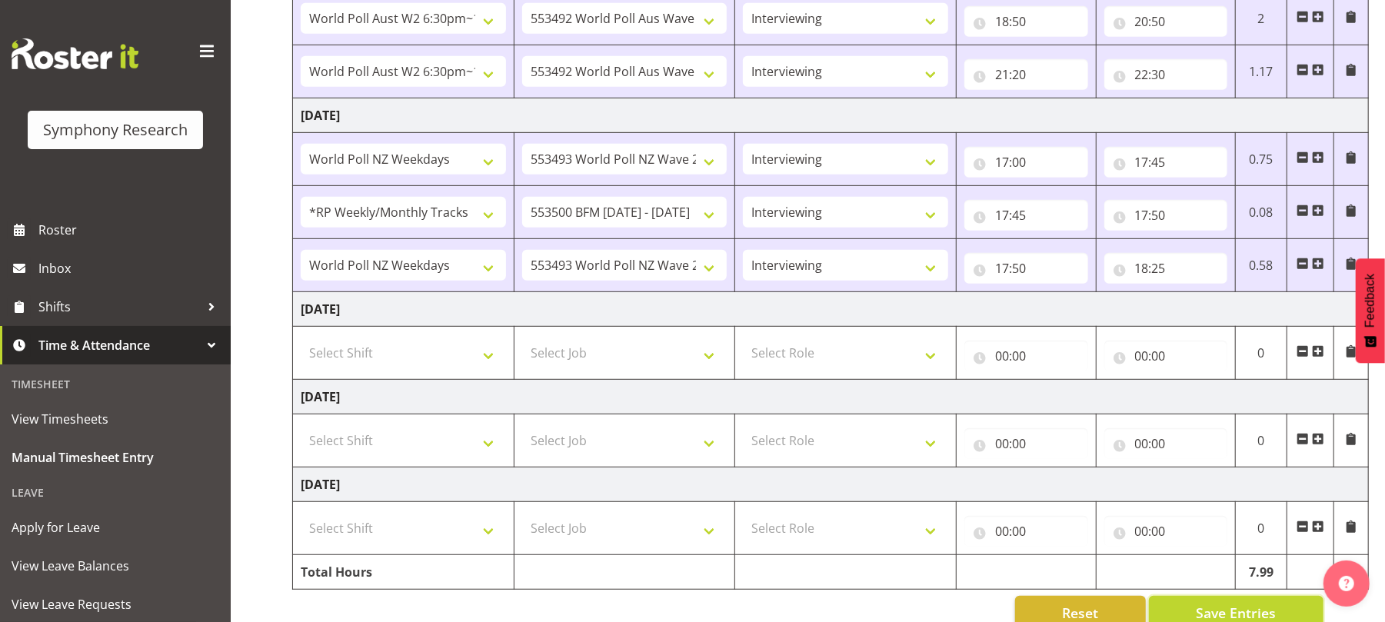
scroll to position [520, 0]
click at [1319, 268] on span at bounding box center [1318, 262] width 12 height 12
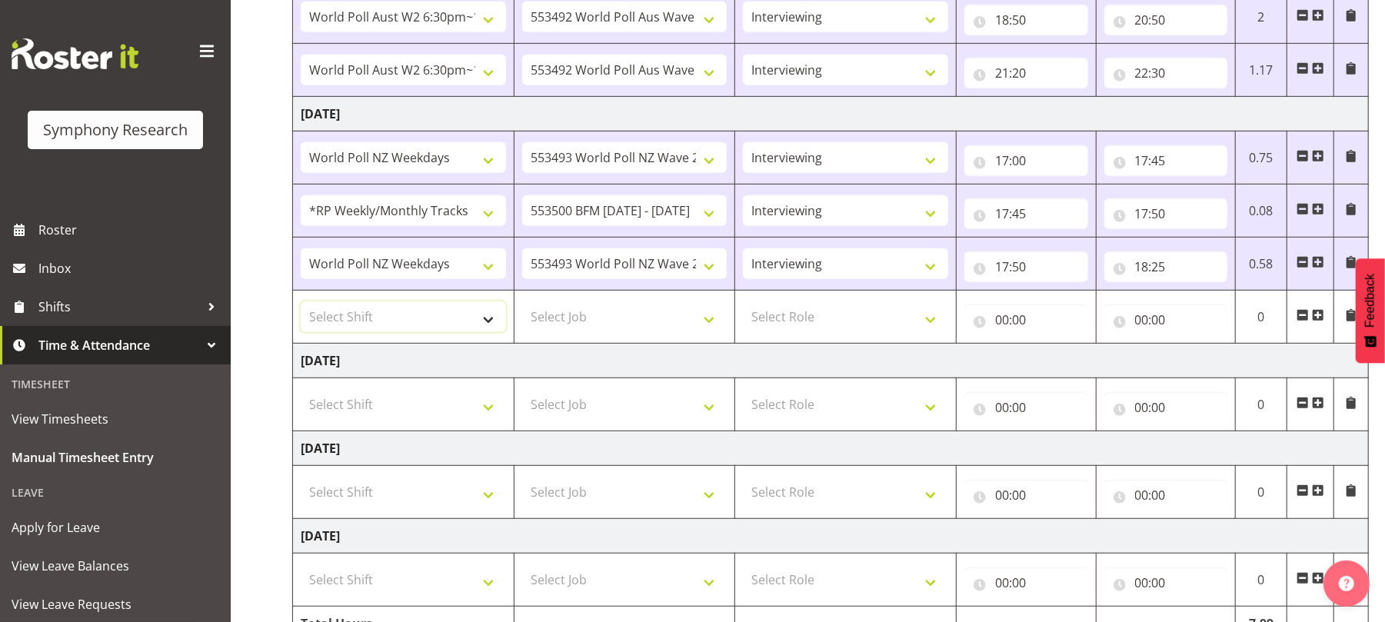
click at [489, 328] on select "Select Shift !!Weekend Residential (Roster IT Shift Label) *Business 9/10am ~ 4…" at bounding box center [403, 317] width 205 height 31
select select "56692"
click at [301, 307] on select "Select Shift !!Weekend Residential (Roster IT Shift Label) *Business 9/10am ~ 4…" at bounding box center [403, 317] width 205 height 31
click at [709, 330] on select "Select Job 550060 IF Admin 553492 World Poll Aus Wave 2 Main 2025 553493 World …" at bounding box center [624, 317] width 205 height 31
select select "10499"
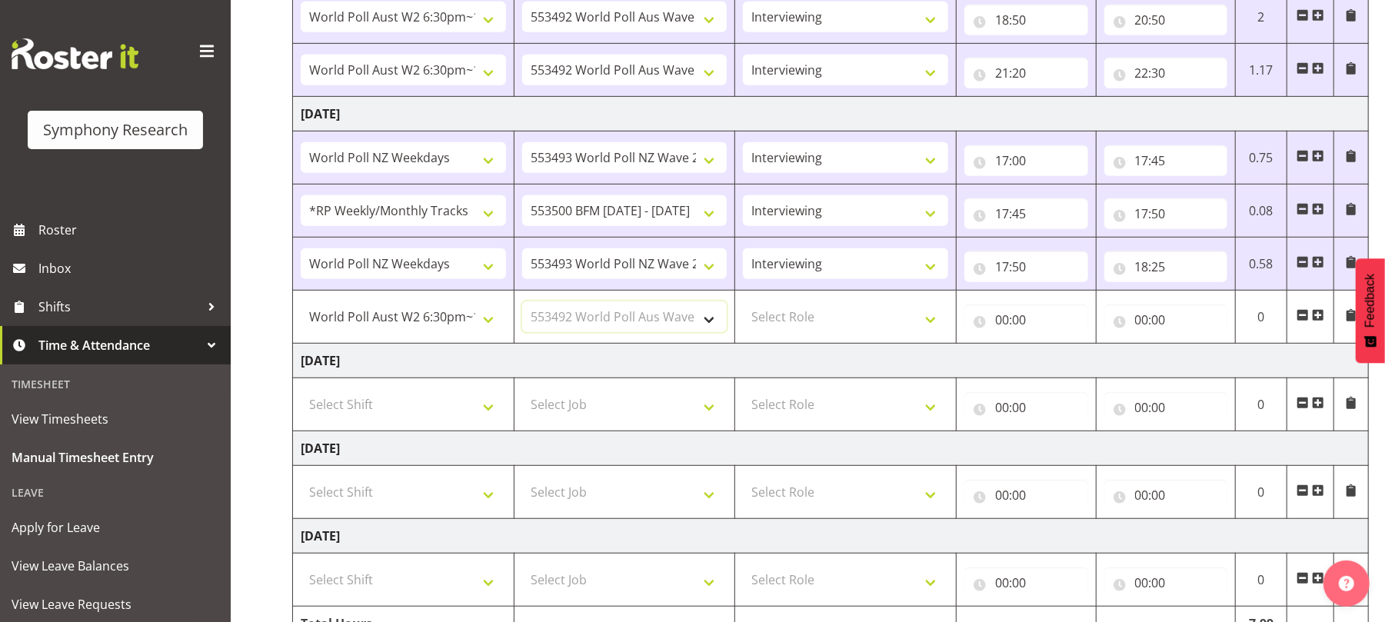
click at [522, 307] on select "Select Job 550060 IF Admin 553492 World Poll Aus Wave 2 Main 2025 553493 World …" at bounding box center [624, 317] width 205 height 31
click at [933, 332] on select "Select Role Briefing Interviewing" at bounding box center [845, 317] width 205 height 31
select select "47"
click at [743, 307] on select "Select Role Briefing Interviewing" at bounding box center [845, 317] width 205 height 31
click at [1003, 318] on input "00:00" at bounding box center [1027, 320] width 124 height 31
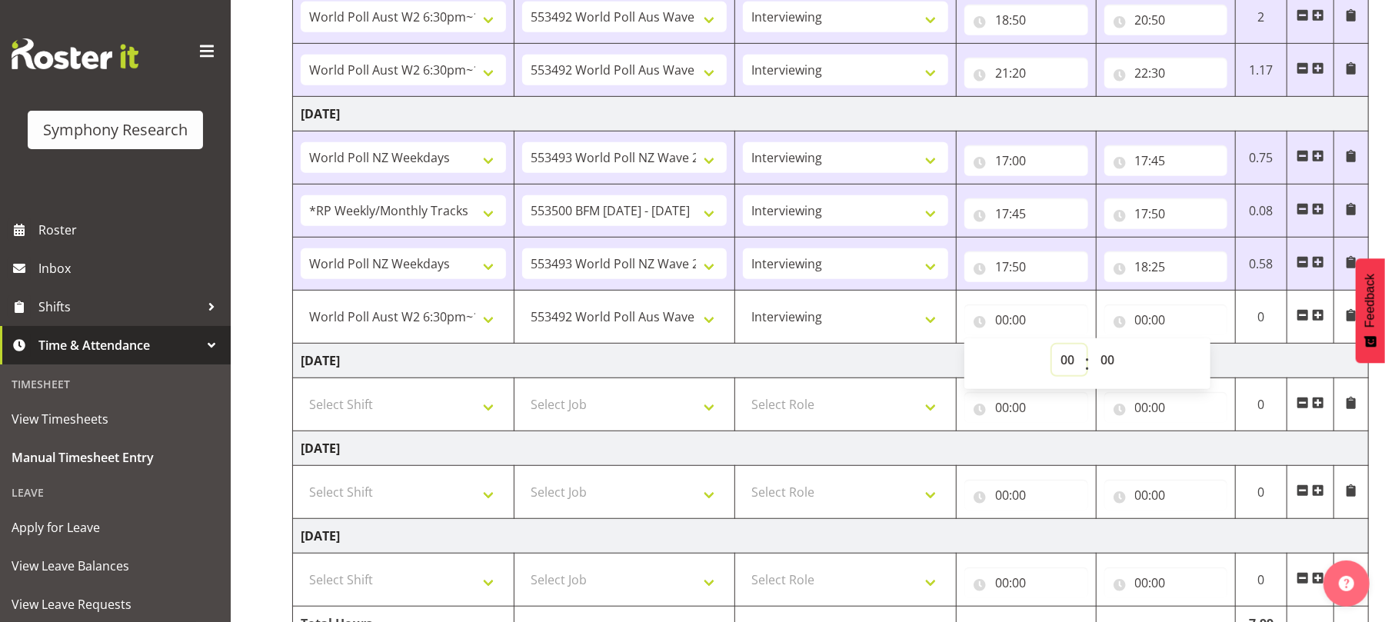
drag, startPoint x: 1065, startPoint y: 361, endPoint x: 1063, endPoint y: 302, distance: 59.3
click at [1063, 302] on td "00:00 00 01 02 03 04 05 06 07 08 09 10 11 12 13 14 15 16 17 18 19 20 21 22 23 :…" at bounding box center [1027, 317] width 140 height 53
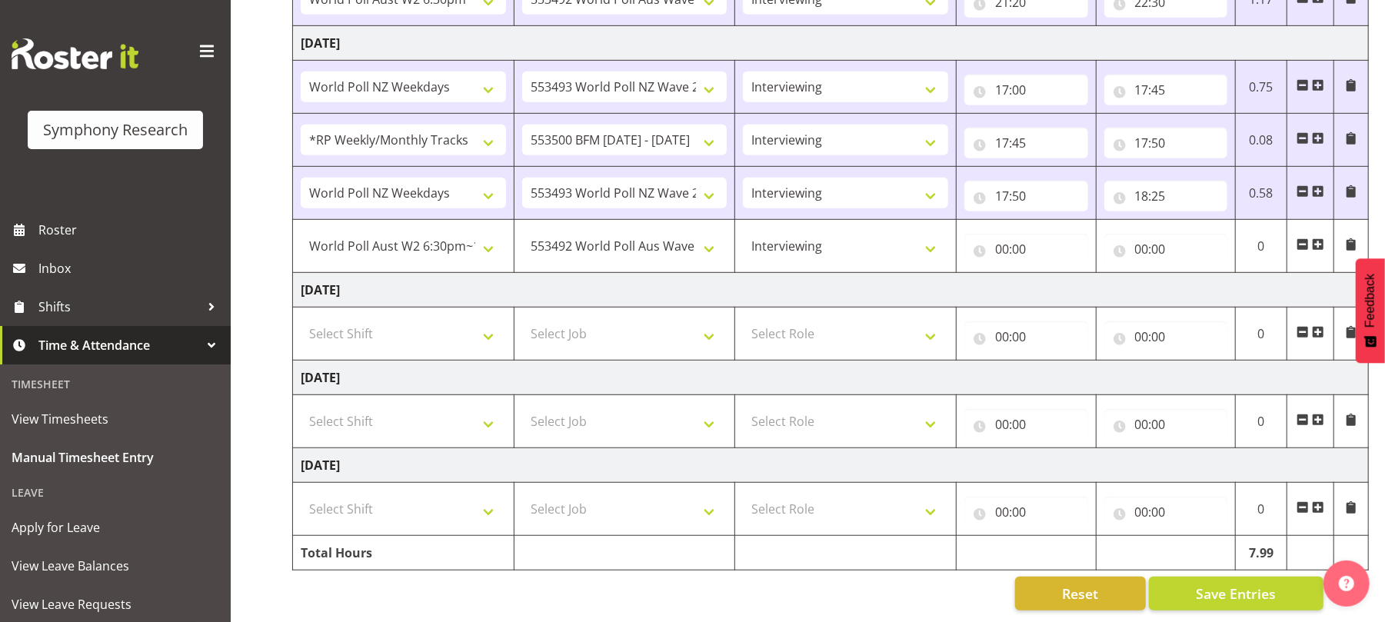
scroll to position [598, 0]
click at [1001, 252] on input "00:00" at bounding box center [1027, 249] width 124 height 31
click at [1069, 283] on select "00 01 02 03 04 05 06 07 08 09 10 11 12 13 14 15 16 17 18 19 20 21 22 23" at bounding box center [1069, 289] width 35 height 31
select select "18"
click at [1052, 274] on select "00 01 02 03 04 05 06 07 08 09 10 11 12 13 14 15 16 17 18 19 20 21 22 23" at bounding box center [1069, 289] width 35 height 31
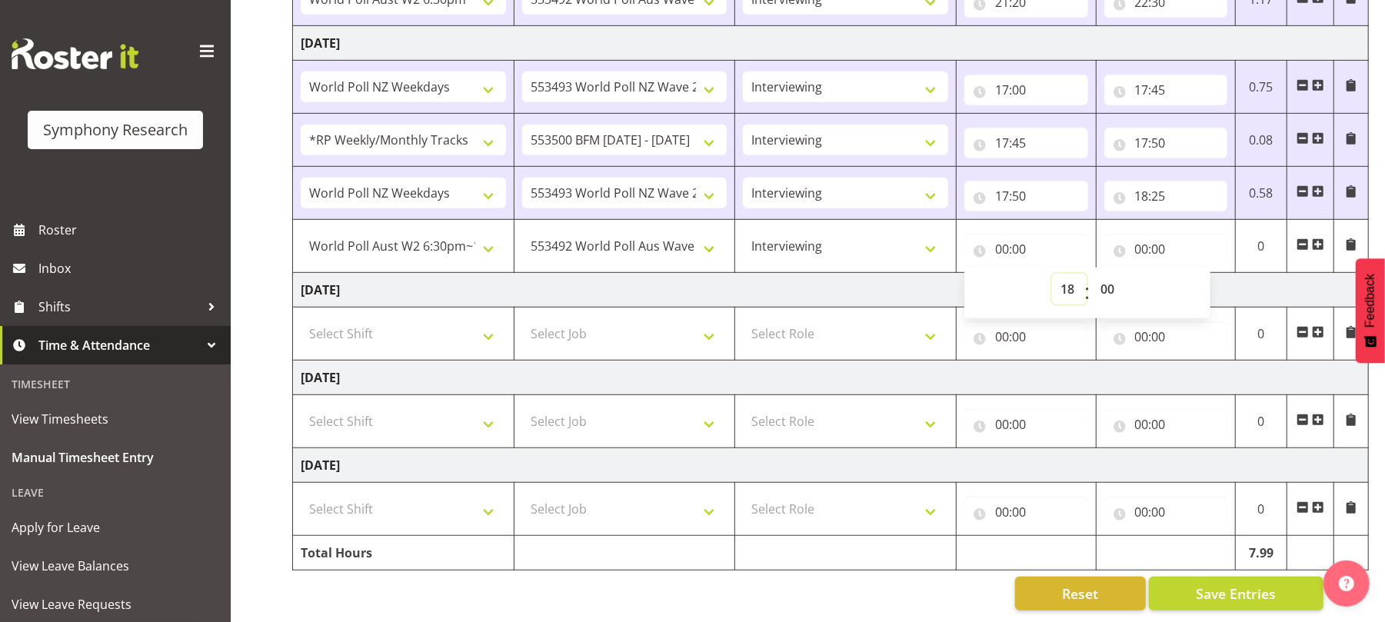
type input "18:00"
click at [1108, 290] on select "00 01 02 03 04 05 06 07 08 09 10 11 12 13 14 15 16 17 18 19 20 21 22 23 24 25 2…" at bounding box center [1109, 289] width 35 height 31
select select "25"
click at [1092, 274] on select "00 01 02 03 04 05 06 07 08 09 10 11 12 13 14 15 16 17 18 19 20 21 22 23 24 25 2…" at bounding box center [1109, 289] width 35 height 31
type input "18:25"
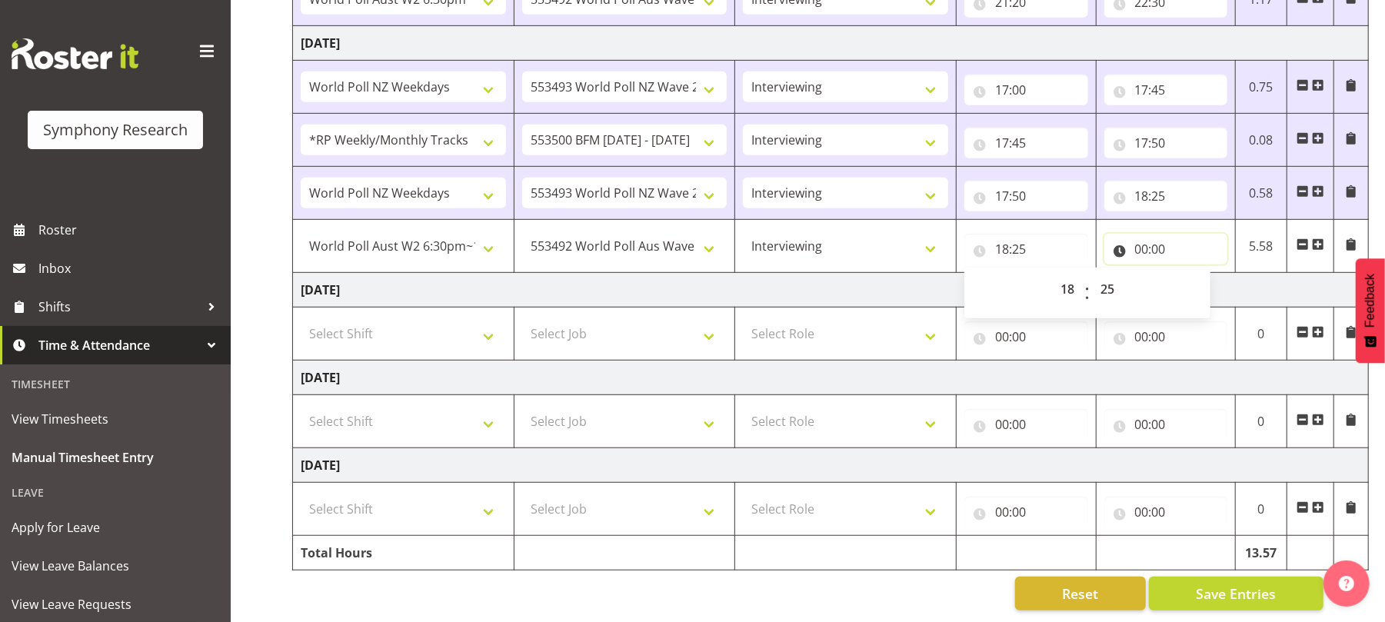
click at [1143, 248] on input "00:00" at bounding box center [1167, 249] width 124 height 31
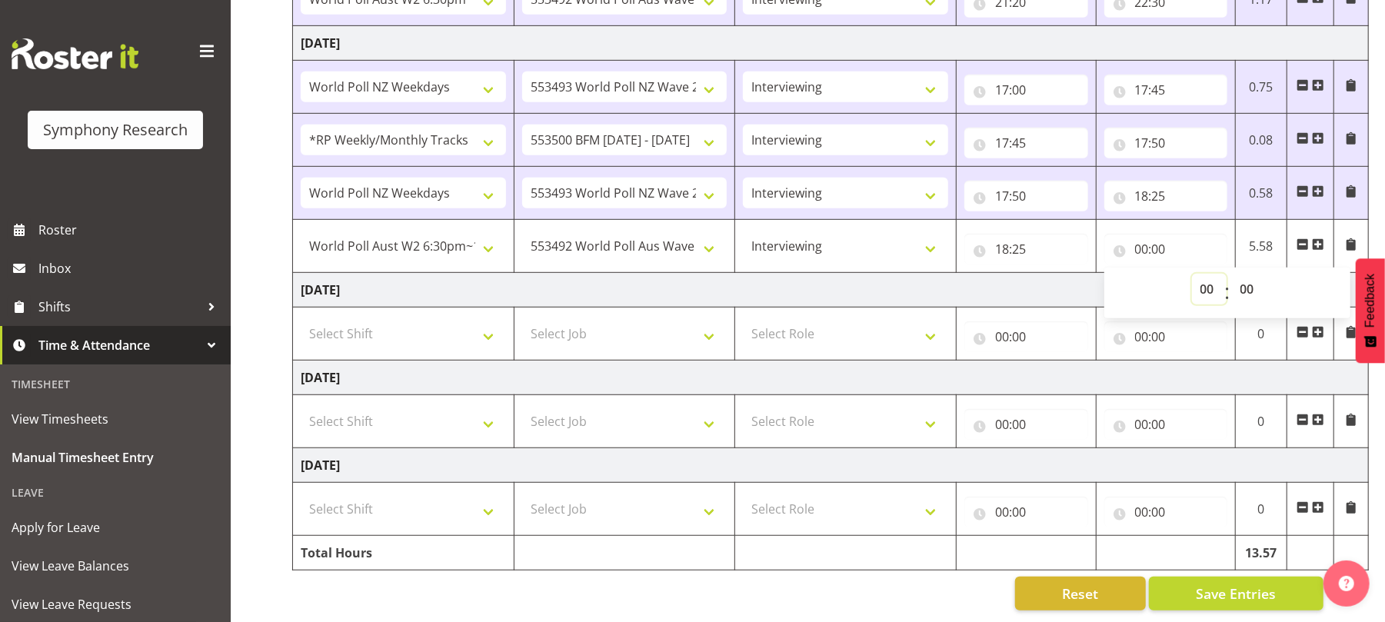
click at [1204, 288] on select "00 01 02 03 04 05 06 07 08 09 10 11 12 13 14 15 16 17 18 19 20 21 22 23" at bounding box center [1209, 289] width 35 height 31
select select "21"
click at [1192, 274] on select "00 01 02 03 04 05 06 07 08 09 10 11 12 13 14 15 16 17 18 19 20 21 22 23" at bounding box center [1209, 289] width 35 height 31
type input "21:00"
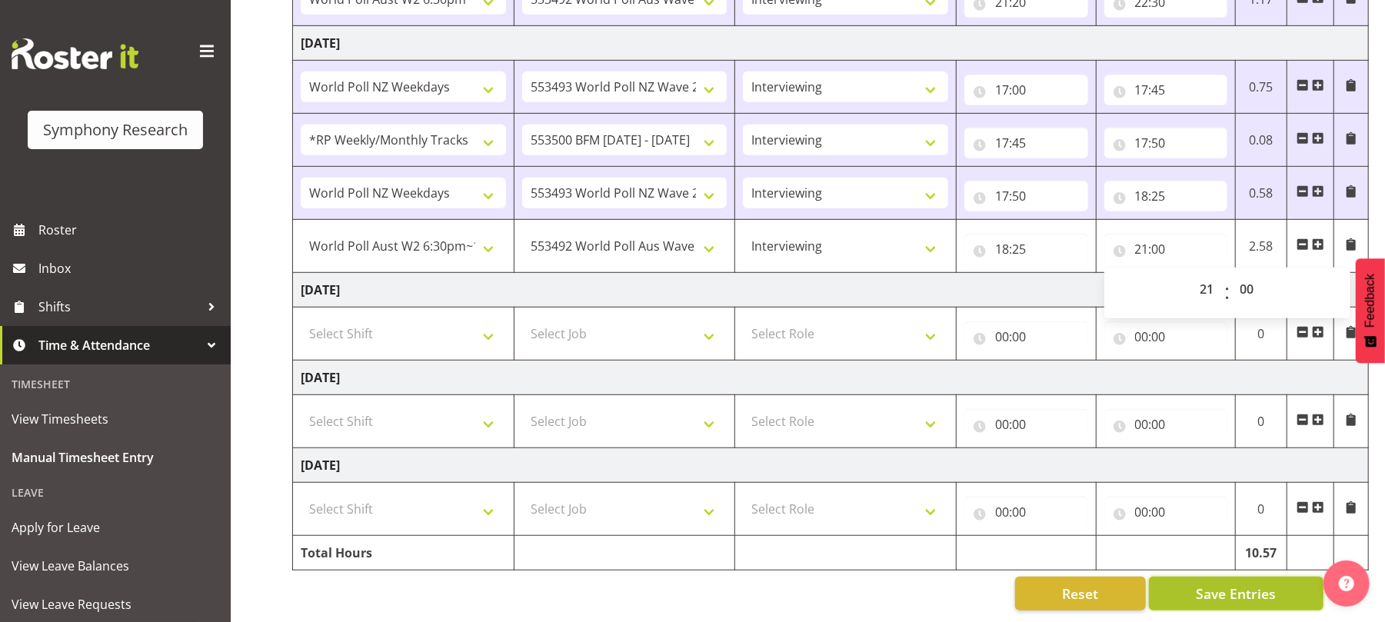
click at [1243, 584] on span "Save Entries" at bounding box center [1236, 594] width 80 height 20
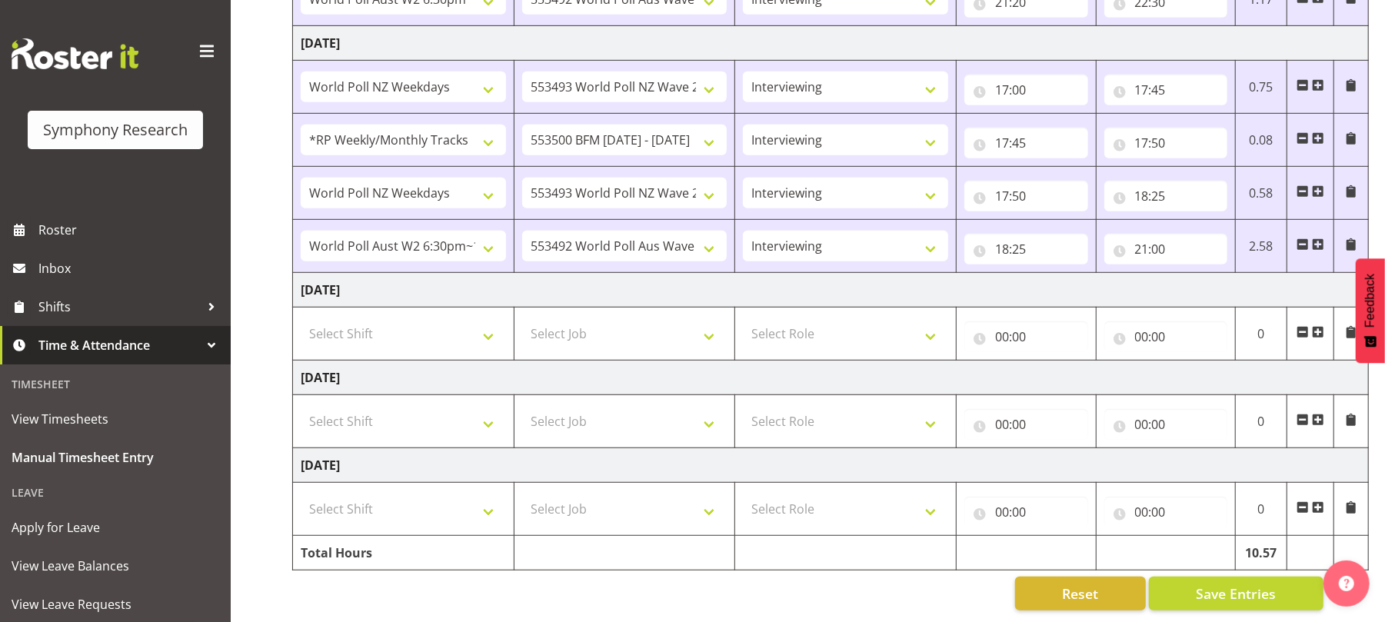
click at [1321, 238] on span at bounding box center [1318, 244] width 12 height 12
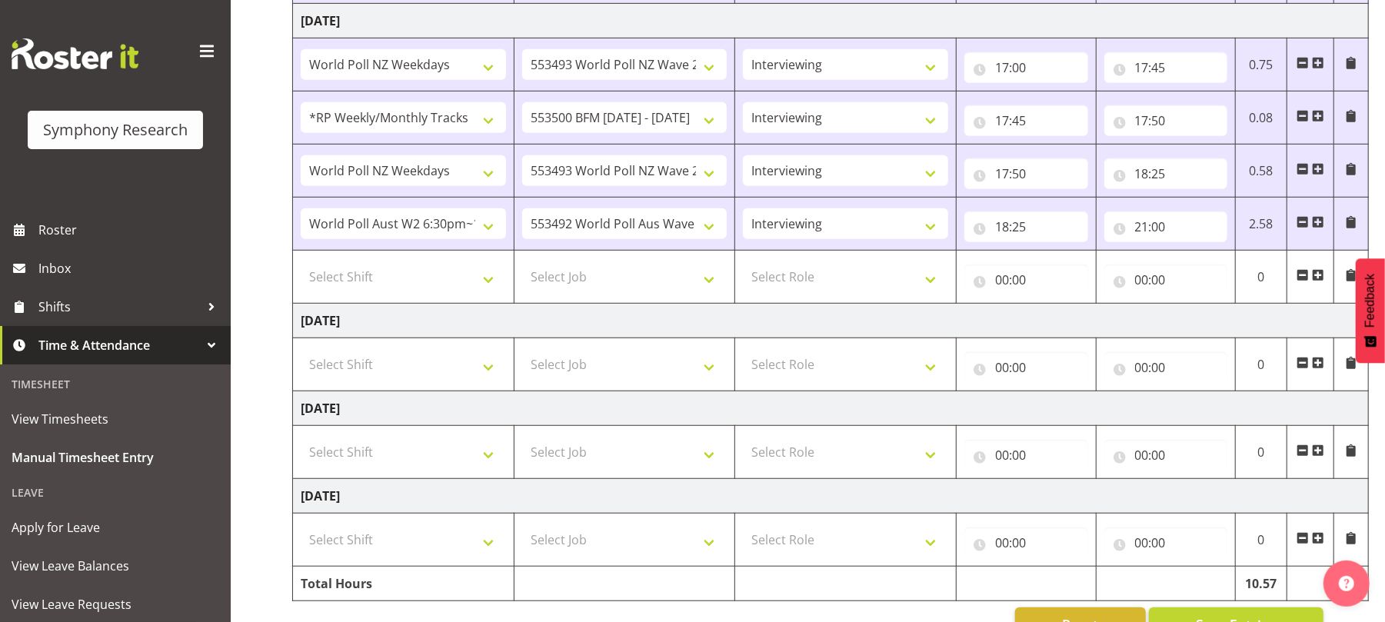
click at [491, 299] on td "Select Shift !!Weekend Residential (Roster IT Shift Label) *Business 9/10am ~ 4…" at bounding box center [404, 277] width 222 height 53
click at [489, 287] on select "Select Shift !!Weekend Residential (Roster IT Shift Label) *Business 9/10am ~ 4…" at bounding box center [403, 277] width 205 height 31
select select "56692"
click at [301, 267] on select "Select Shift !!Weekend Residential (Roster IT Shift Label) *Business 9/10am ~ 4…" at bounding box center [403, 277] width 205 height 31
click at [711, 289] on select "Select Job 550060 IF Admin 553492 World Poll Aus Wave 2 Main 2025 553493 World …" at bounding box center [624, 277] width 205 height 31
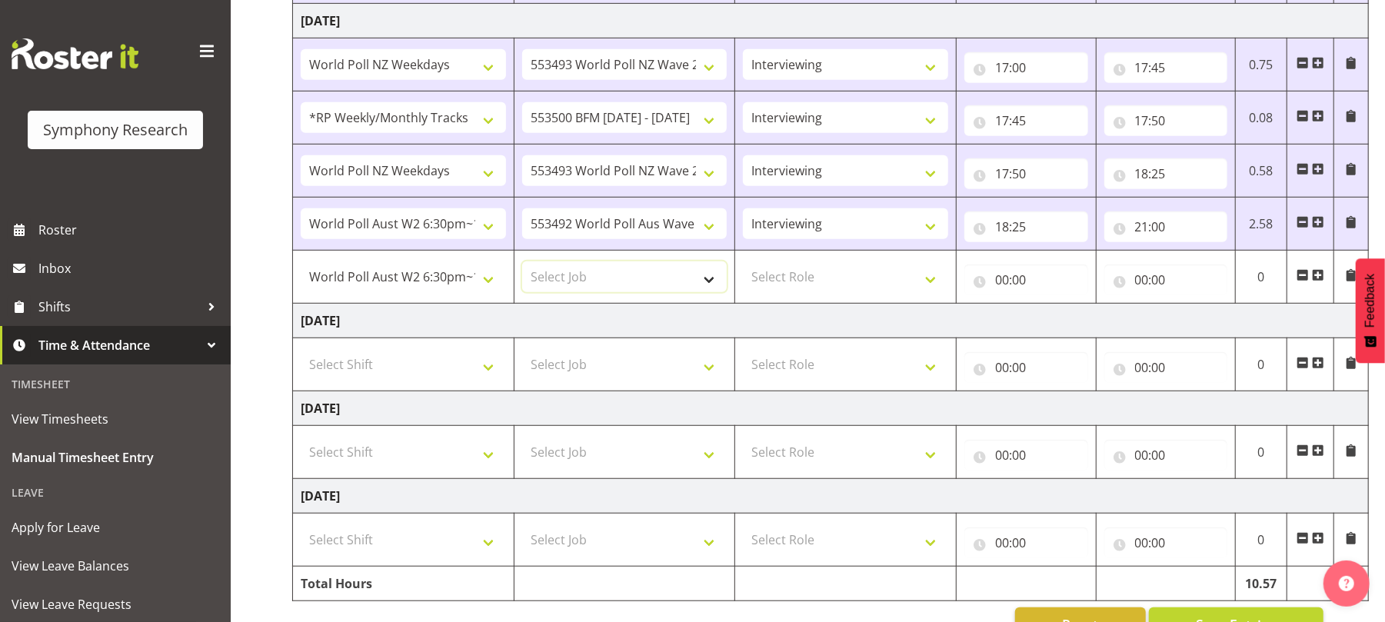
select select "10499"
click at [522, 267] on select "Select Job 550060 IF Admin 553492 World Poll Aus Wave 2 Main 2025 553493 World …" at bounding box center [624, 277] width 205 height 31
click at [934, 284] on select "Select Role Briefing Interviewing" at bounding box center [845, 277] width 205 height 31
select select "47"
click at [743, 267] on select "Select Role Briefing Interviewing" at bounding box center [845, 277] width 205 height 31
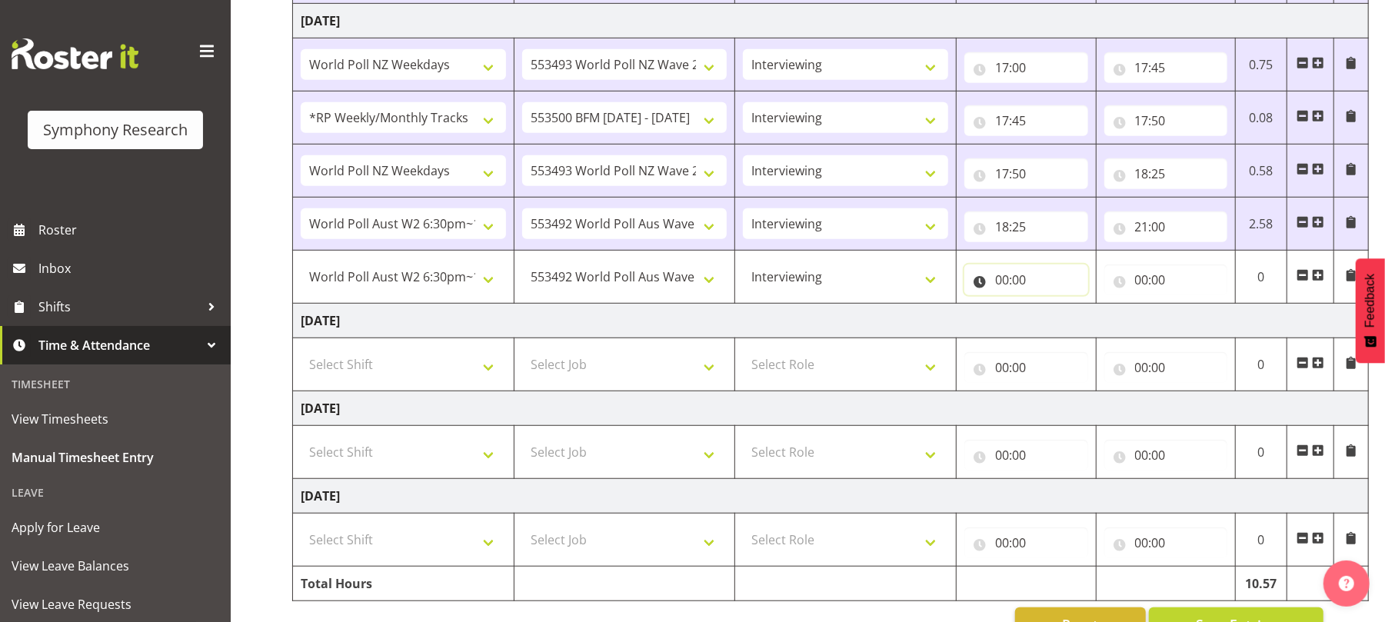
click at [1011, 277] on input "00:00" at bounding box center [1027, 280] width 124 height 31
click at [1059, 322] on select "00 01 02 03 04 05 06 07 08 09 10 11 12 13 14 15 16 17 18 19 20 21 22 23" at bounding box center [1069, 320] width 35 height 31
select select "21"
click at [1052, 310] on select "00 01 02 03 04 05 06 07 08 09 10 11 12 13 14 15 16 17 18 19 20 21 22 23" at bounding box center [1069, 320] width 35 height 31
type input "21:00"
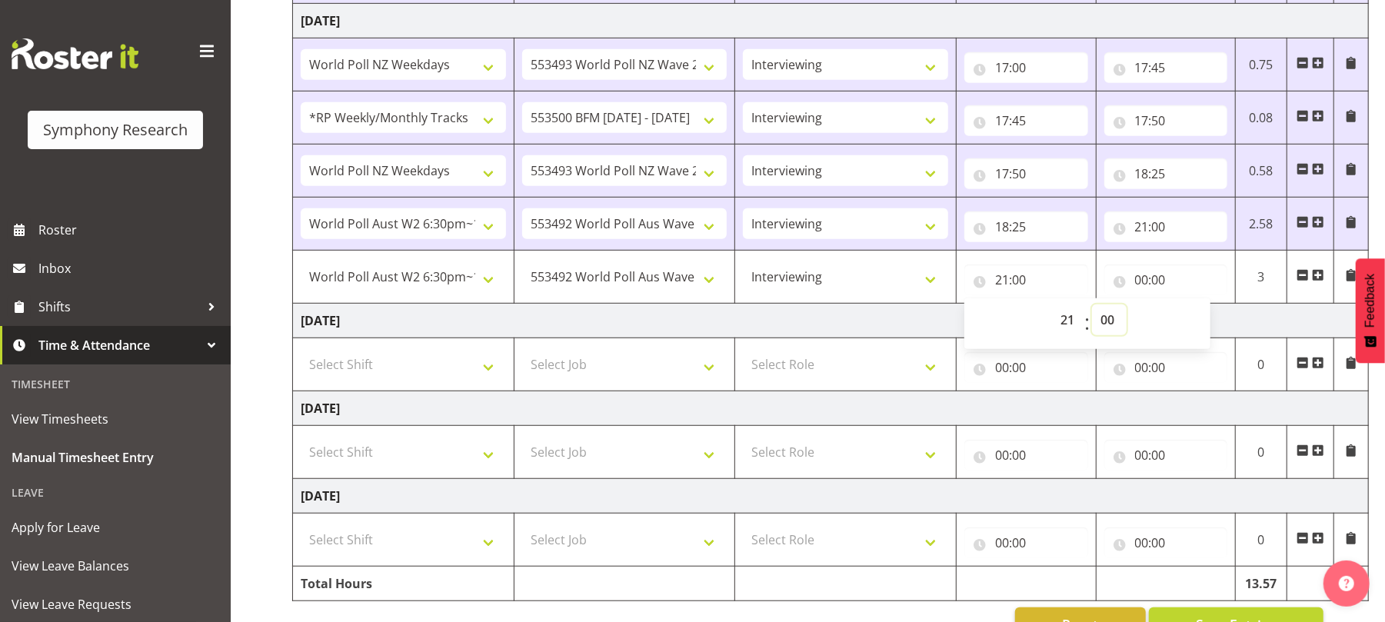
click at [1106, 322] on select "00 01 02 03 04 05 06 07 08 09 10 11 12 13 14 15 16 17 18 19 20 21 22 23 24 25 2…" at bounding box center [1109, 320] width 35 height 31
select select "30"
click at [1092, 310] on select "00 01 02 03 04 05 06 07 08 09 10 11 12 13 14 15 16 17 18 19 20 21 22 23 24 25 2…" at bounding box center [1109, 320] width 35 height 31
type input "21:30"
click at [1145, 285] on input "00:00" at bounding box center [1167, 280] width 124 height 31
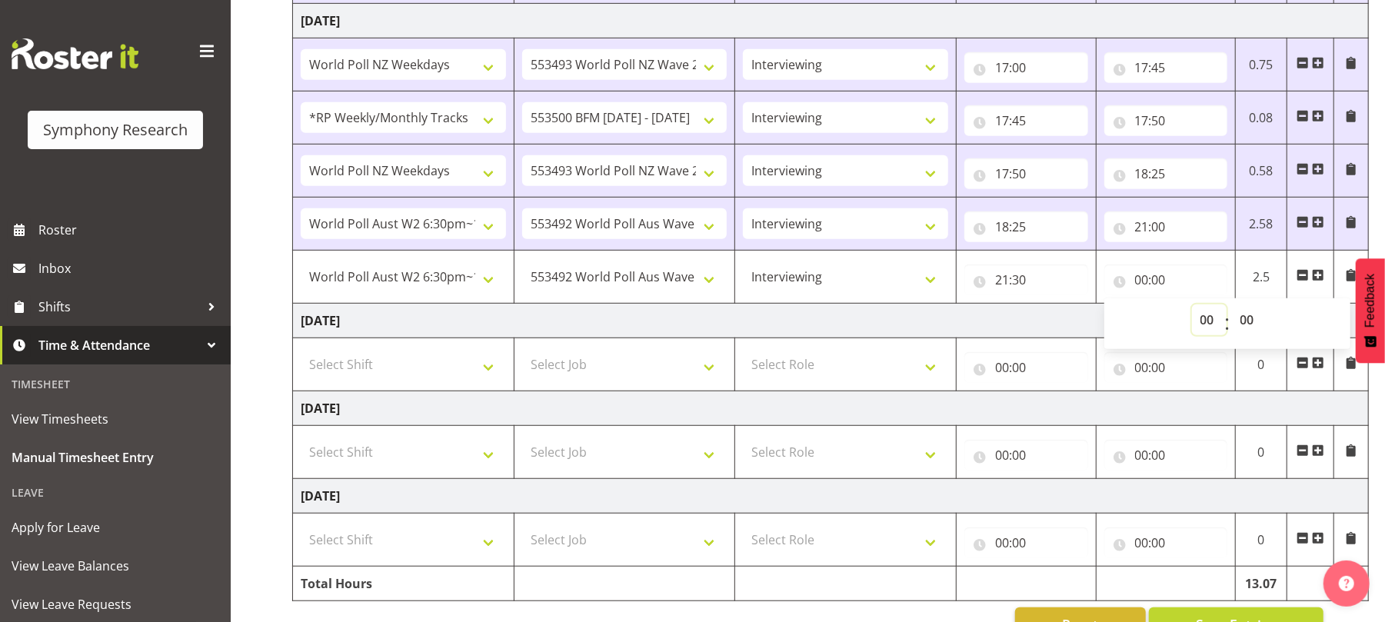
click at [1210, 335] on select "00 01 02 03 04 05 06 07 08 09 10 11 12 13 14 15 16 17 18 19 20 21 22 23" at bounding box center [1209, 320] width 35 height 31
select select "22"
click at [1192, 310] on select "00 01 02 03 04 05 06 07 08 09 10 11 12 13 14 15 16 17 18 19 20 21 22 23" at bounding box center [1209, 320] width 35 height 31
type input "22:00"
click at [1247, 323] on select "00 01 02 03 04 05 06 07 08 09 10 11 12 13 14 15 16 17 18 19 20 21 22 23 24 25 2…" at bounding box center [1249, 320] width 35 height 31
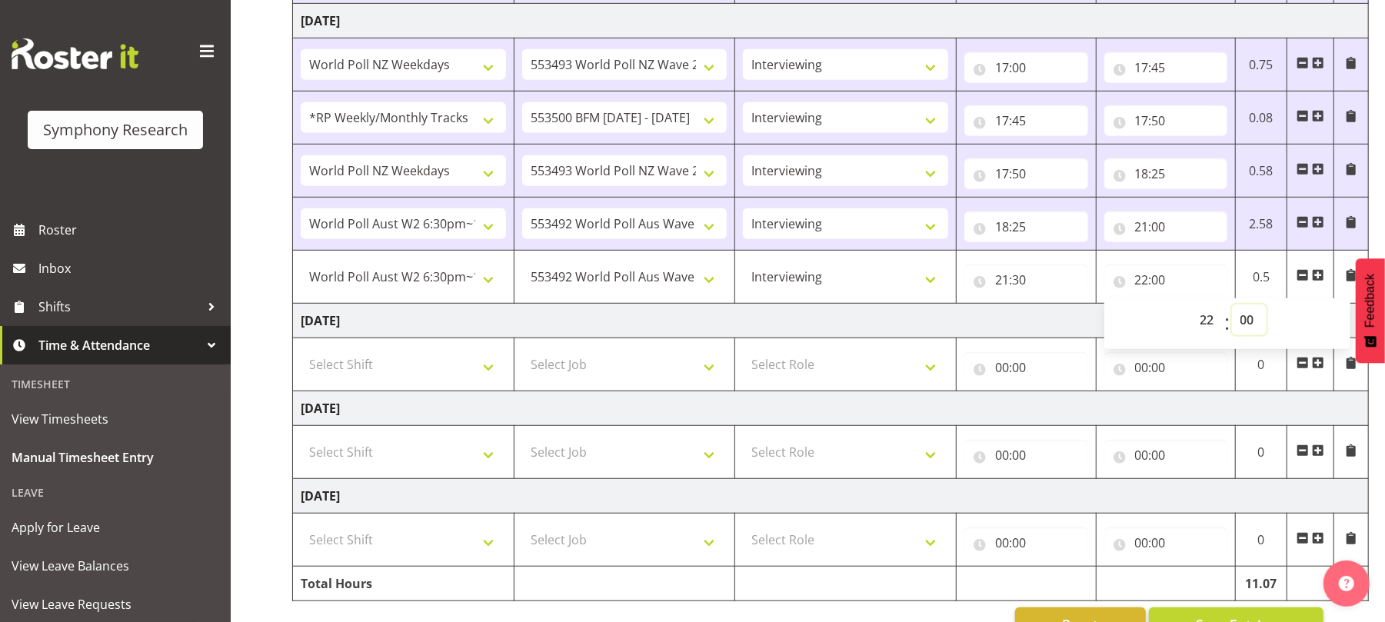
select select "30"
click at [1232, 310] on select "00 01 02 03 04 05 06 07 08 09 10 11 12 13 14 15 16 17 18 19 20 21 22 23 24 25 2…" at bounding box center [1249, 320] width 35 height 31
type input "22:30"
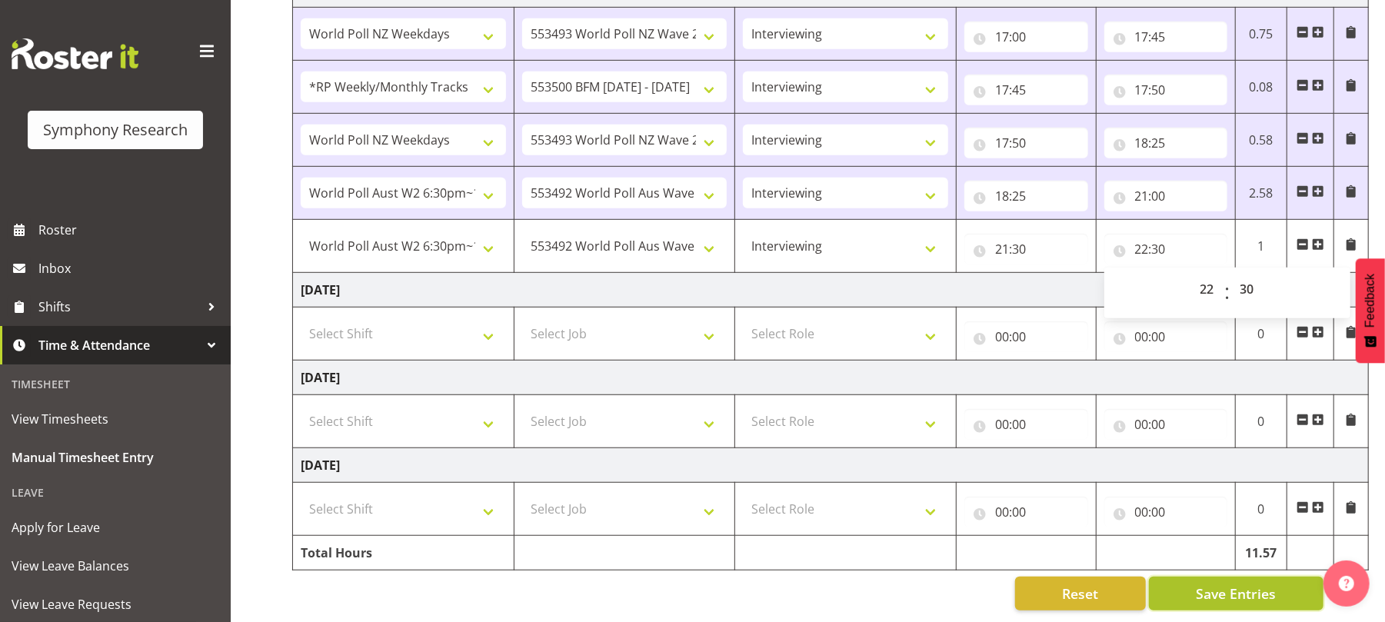
click at [1222, 584] on span "Save Entries" at bounding box center [1236, 594] width 80 height 20
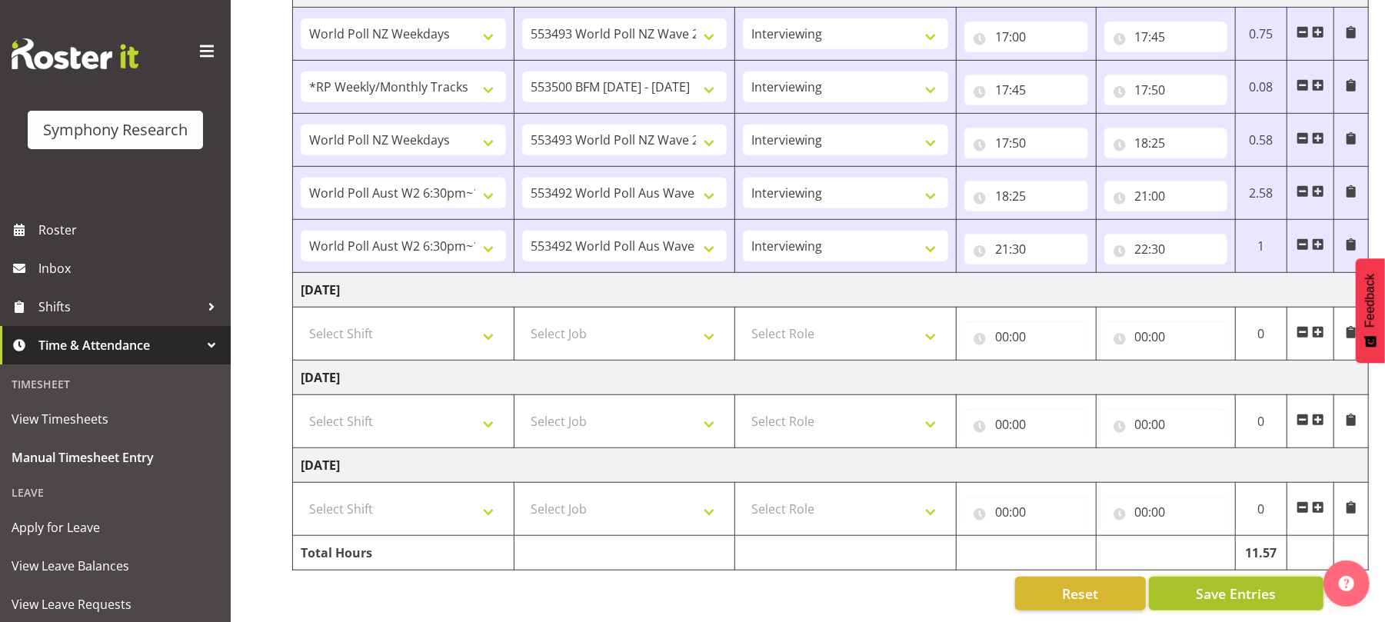
click at [1228, 584] on span "Save Entries" at bounding box center [1236, 594] width 80 height 20
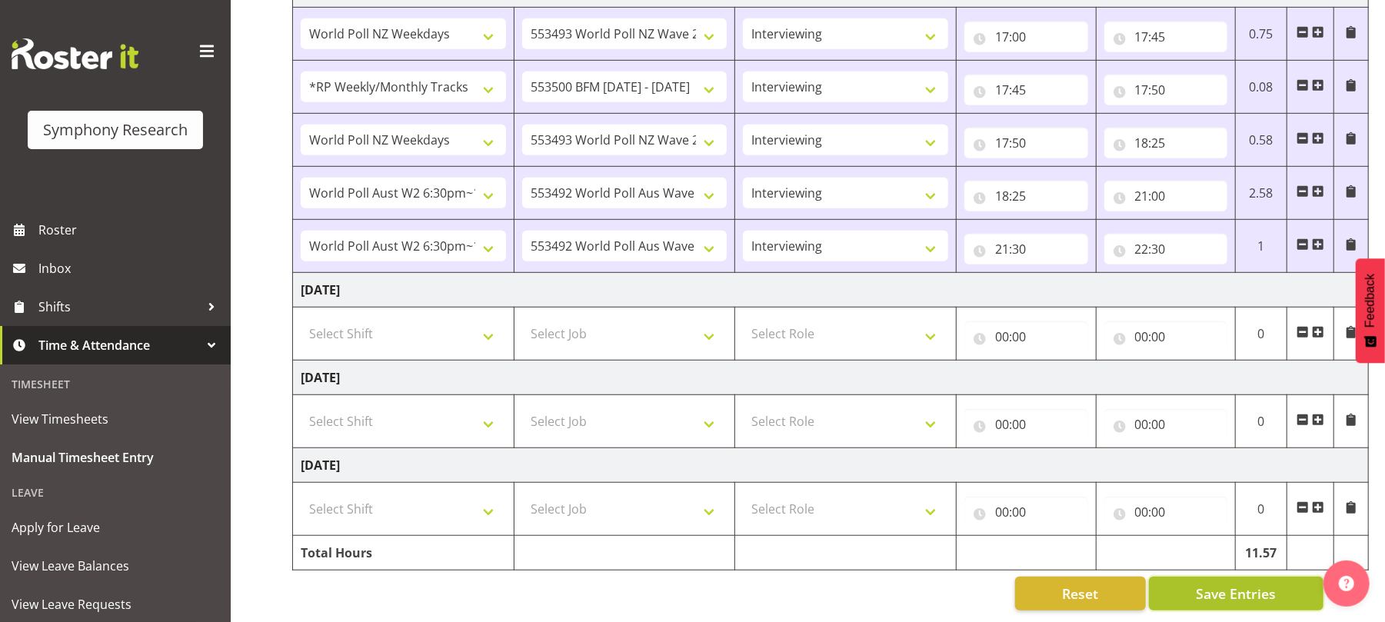
click at [1228, 584] on span "Save Entries" at bounding box center [1236, 594] width 80 height 20
click at [1199, 584] on span "Save Entries" at bounding box center [1236, 594] width 80 height 20
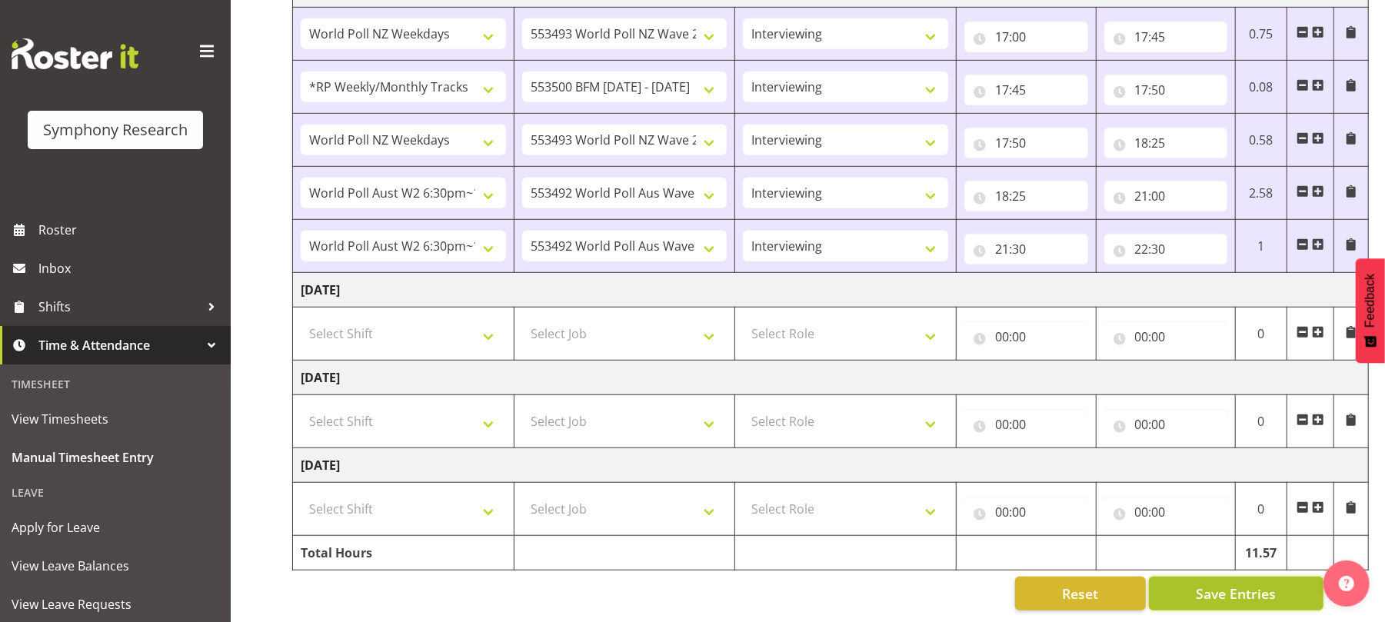
click at [1199, 584] on span "Save Entries" at bounding box center [1236, 594] width 80 height 20
click at [1231, 588] on span "Save Entries" at bounding box center [1236, 594] width 80 height 20
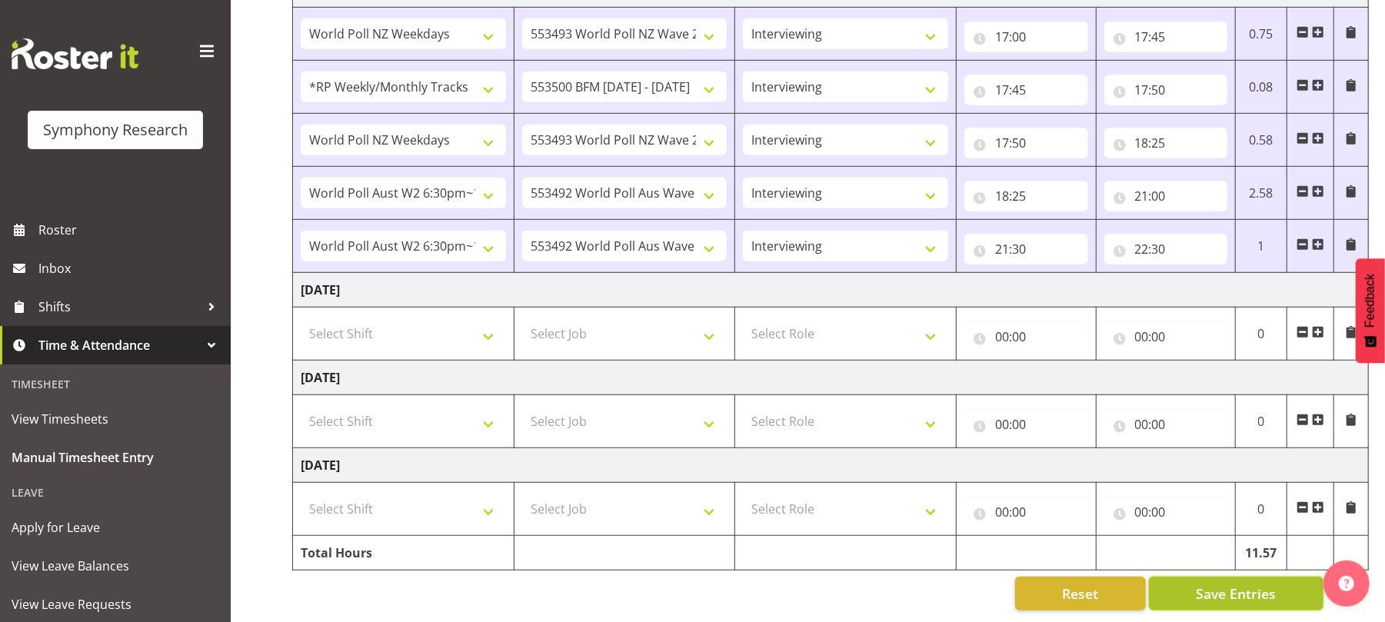
click at [1231, 588] on span "Save Entries" at bounding box center [1236, 594] width 80 height 20
click at [1220, 585] on span "Save Entries" at bounding box center [1236, 594] width 80 height 20
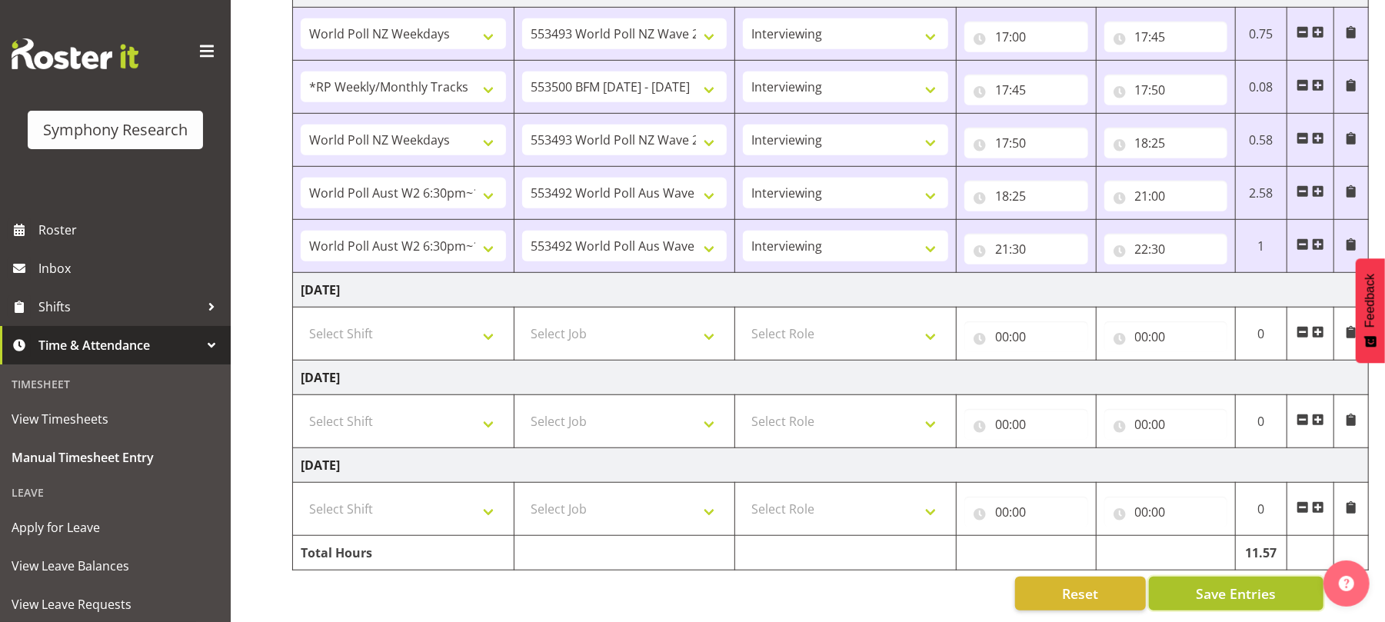
click at [1220, 585] on span "Save Entries" at bounding box center [1236, 594] width 80 height 20
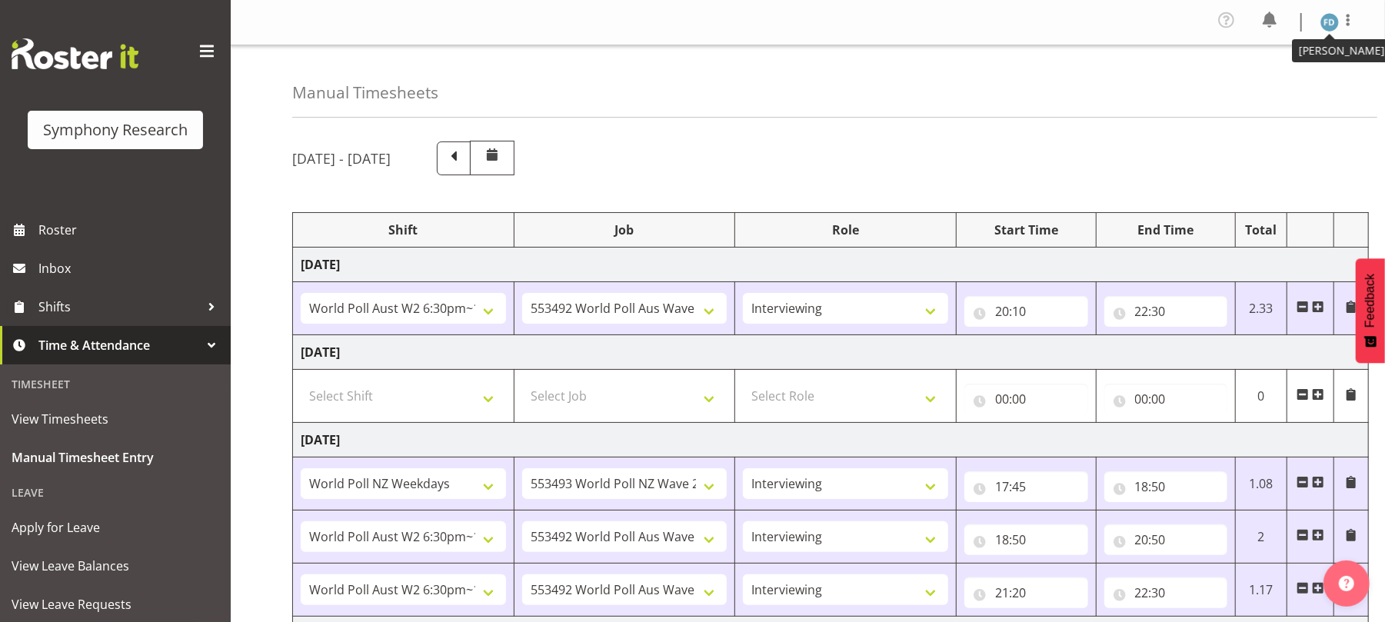
click at [1325, 25] on img at bounding box center [1330, 22] width 18 height 18
click at [1256, 83] on link "Log Out" at bounding box center [1284, 85] width 148 height 28
